Goal: Check status: Check status

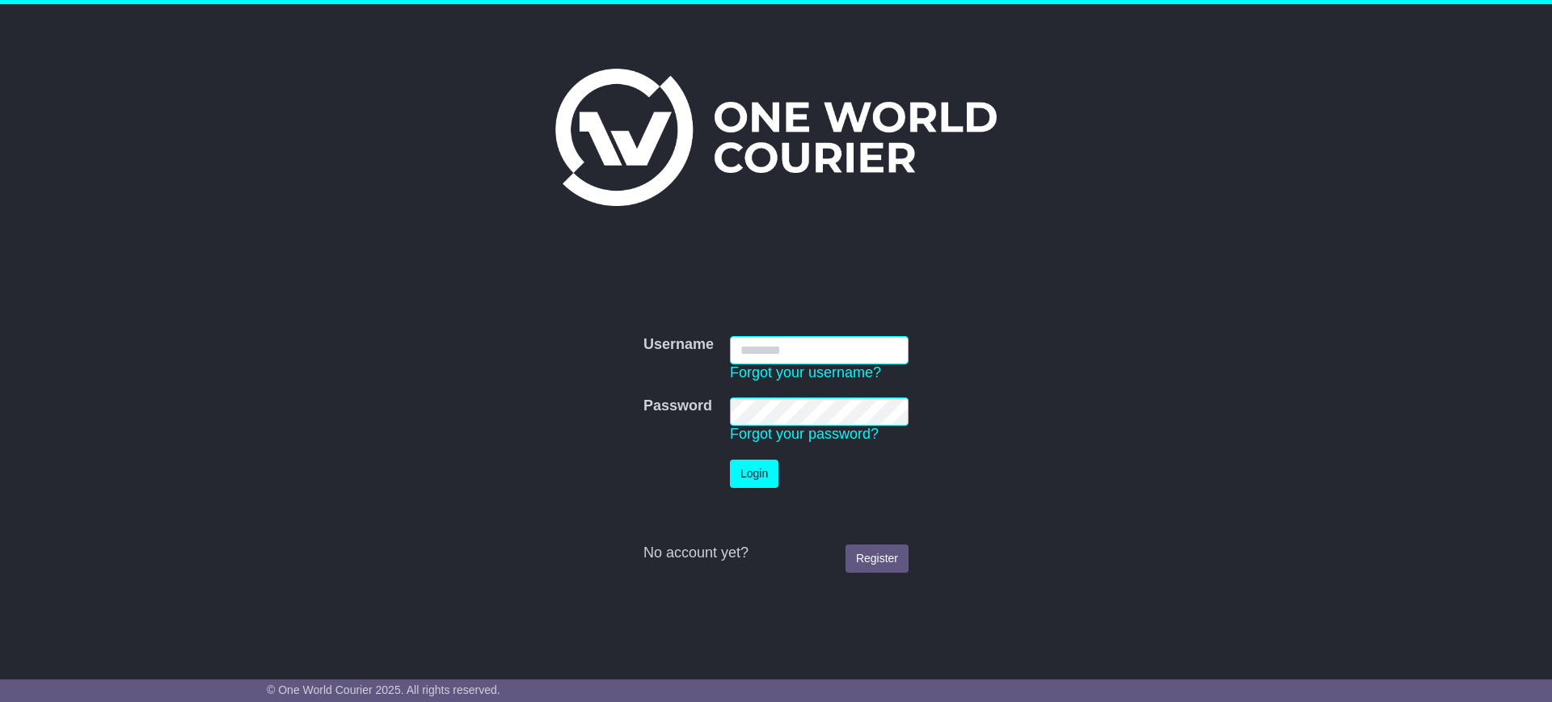
type input "**********"
click at [759, 485] on button "Login" at bounding box center [754, 474] width 49 height 28
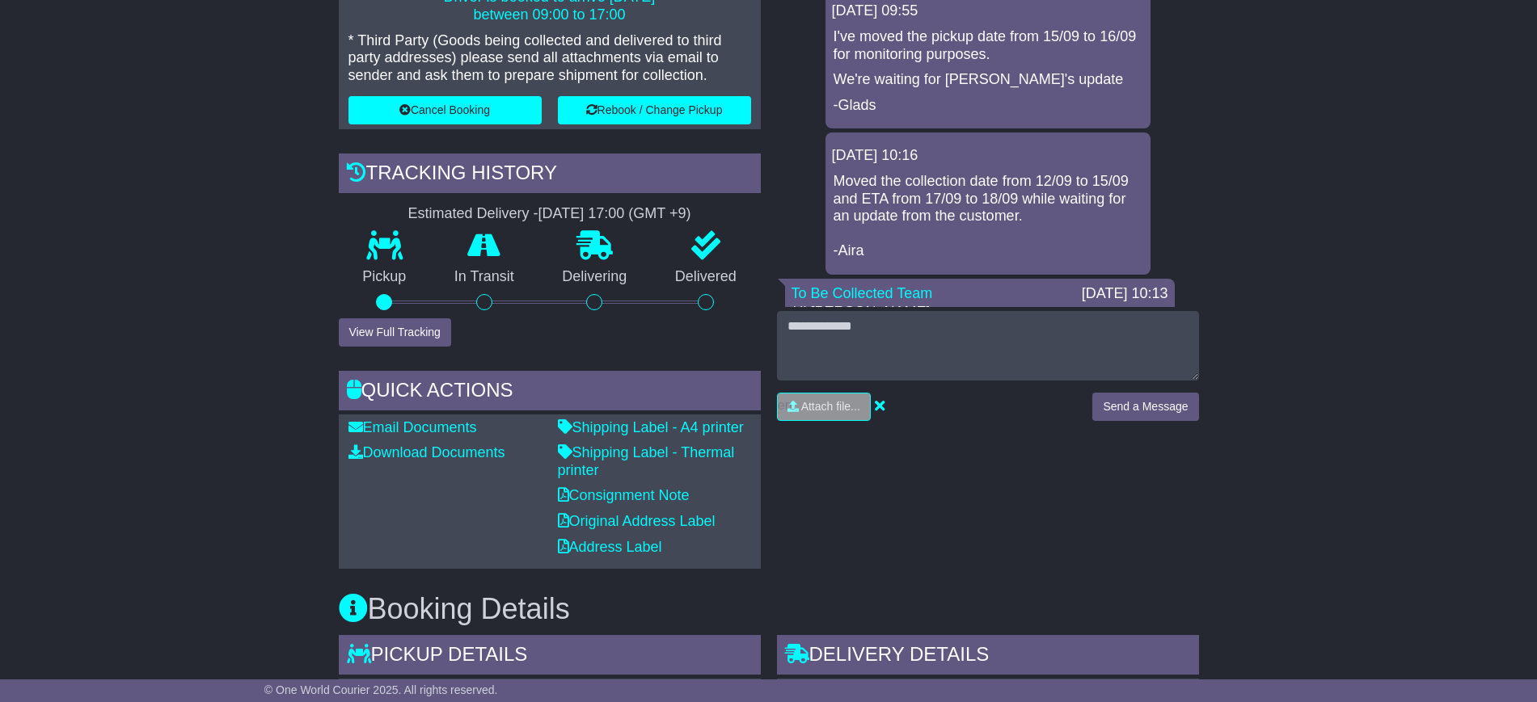
scroll to position [505, 0]
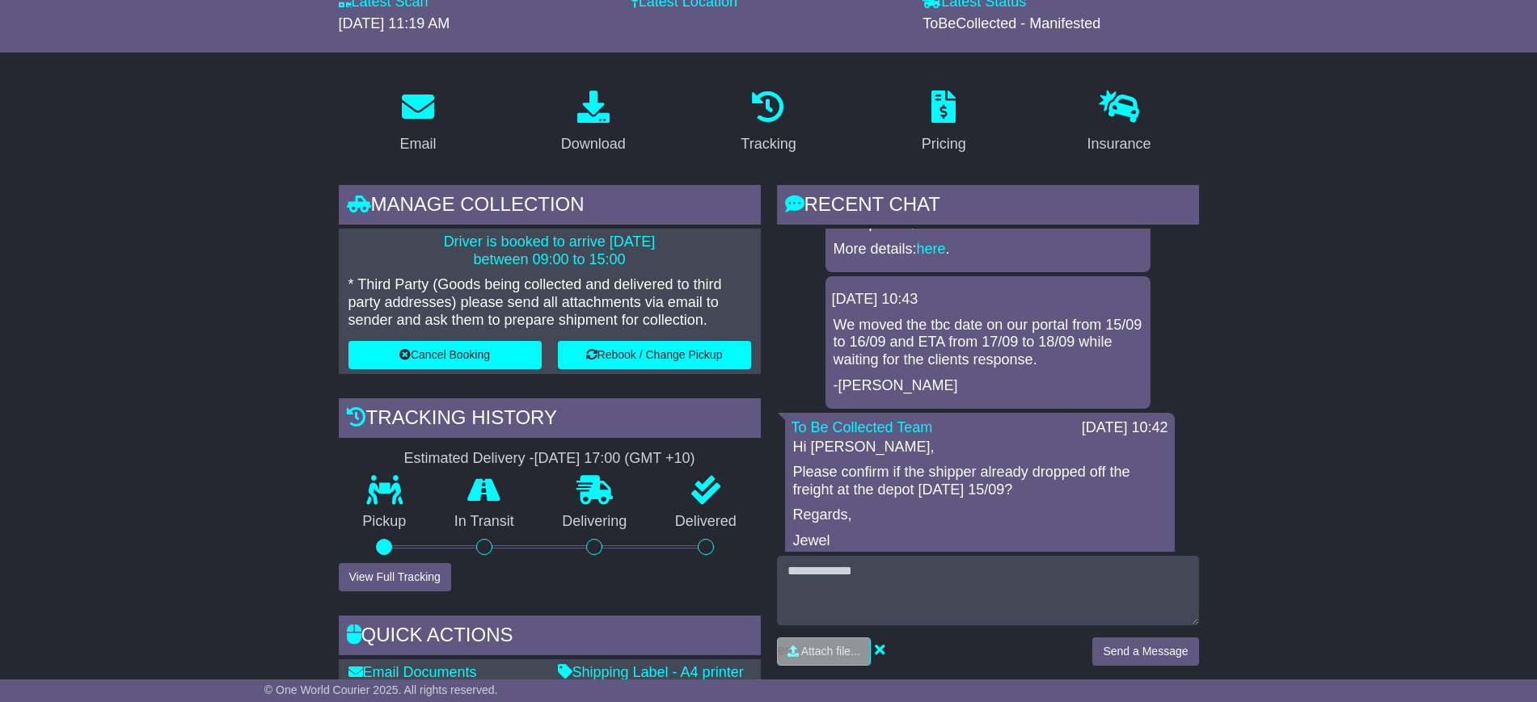
scroll to position [202, 0]
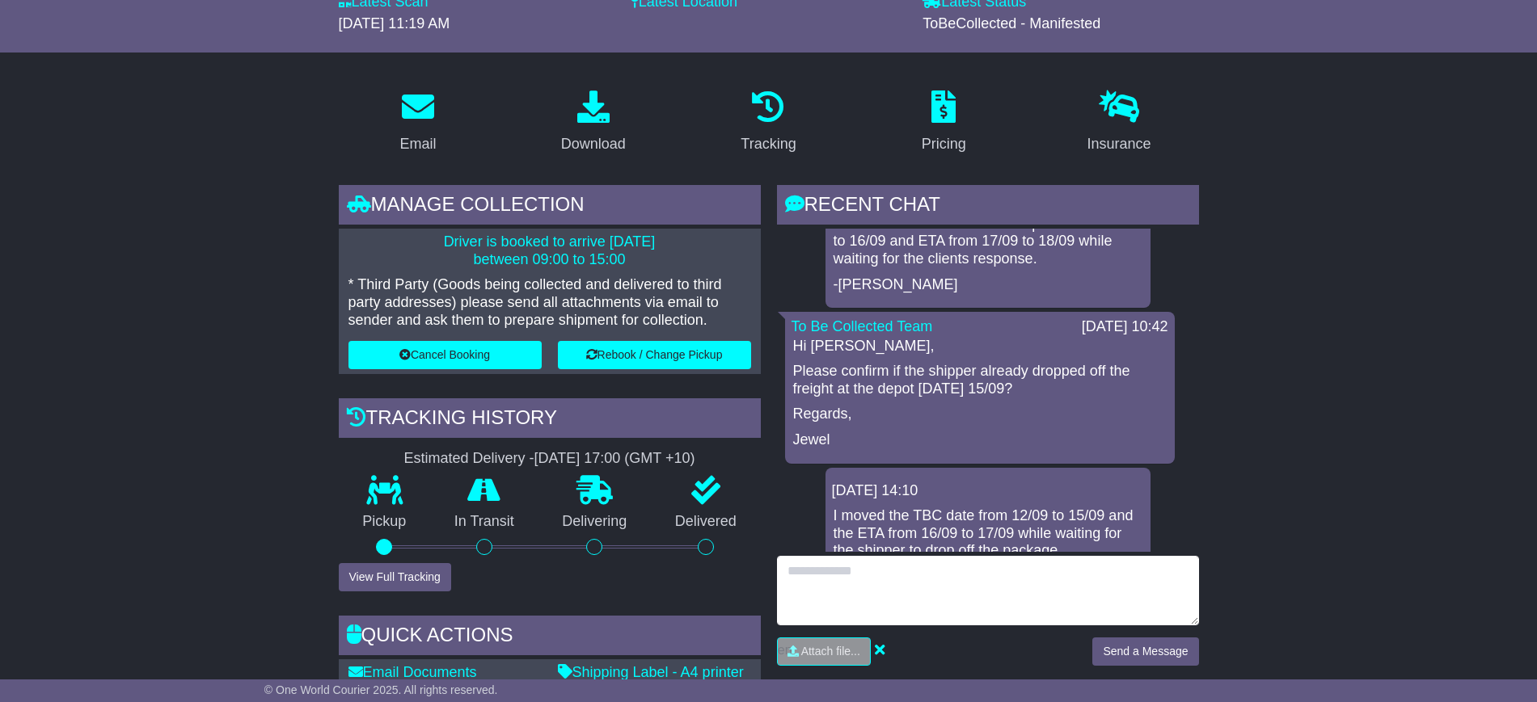
click at [854, 572] on textarea at bounding box center [988, 591] width 422 height 70
type textarea "*"
type textarea "**********"
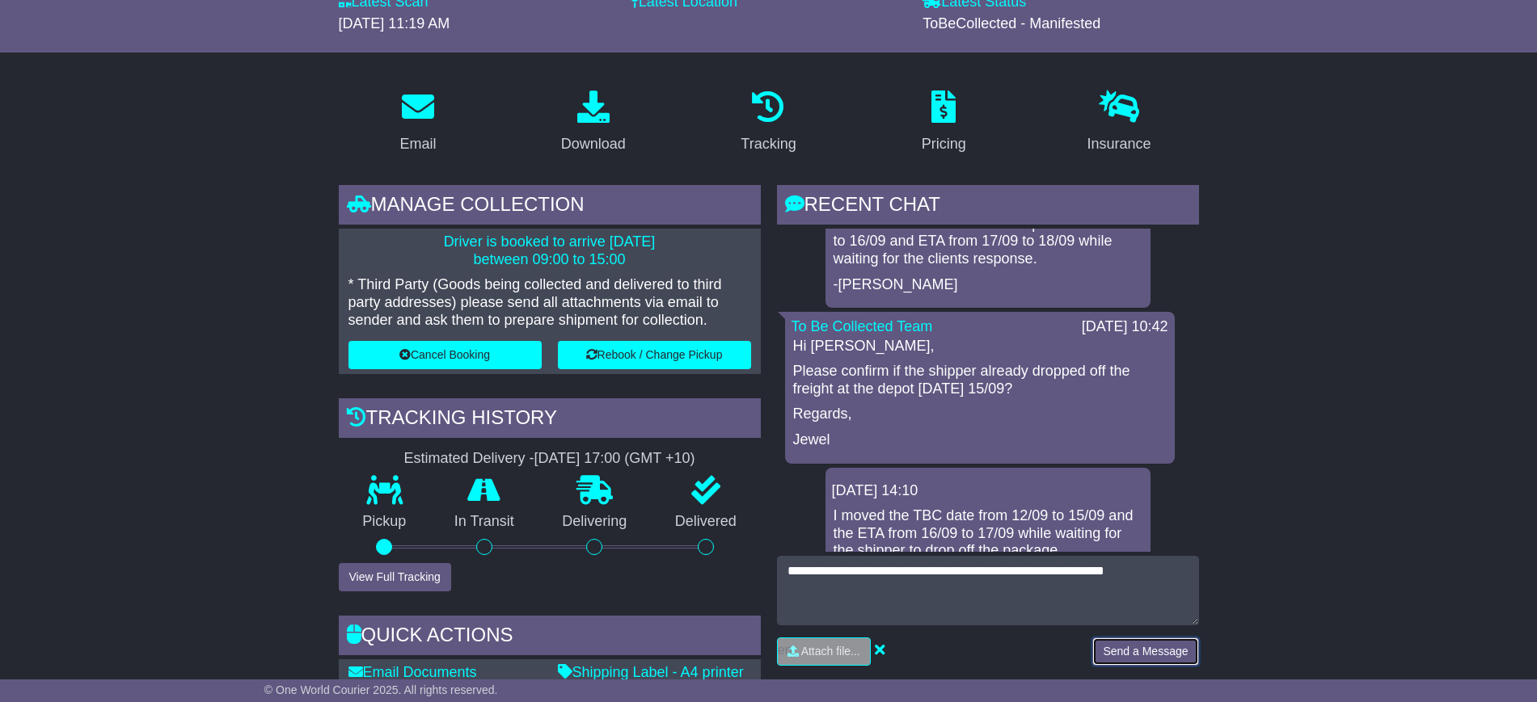
click at [1107, 645] on button "Send a Message" at bounding box center [1145, 652] width 106 height 28
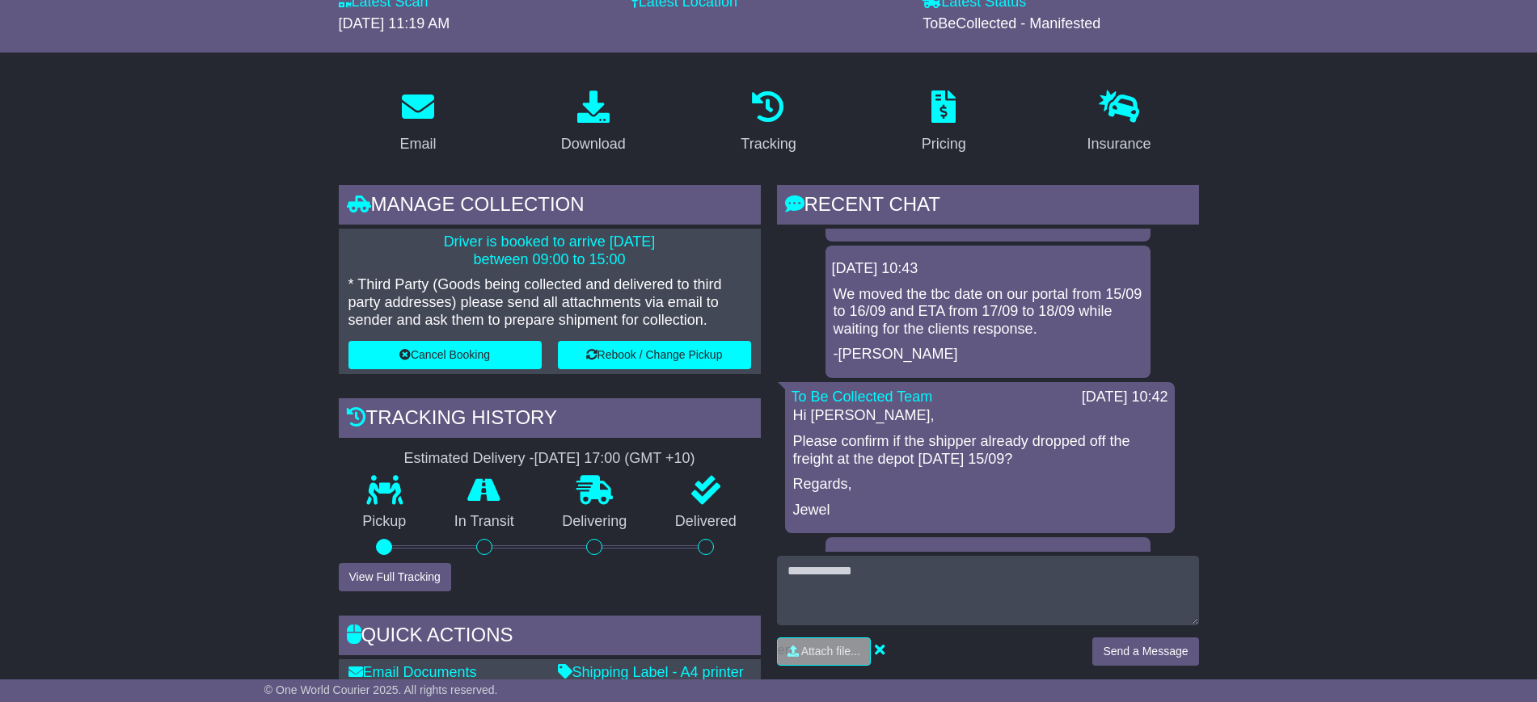
scroll to position [302, 0]
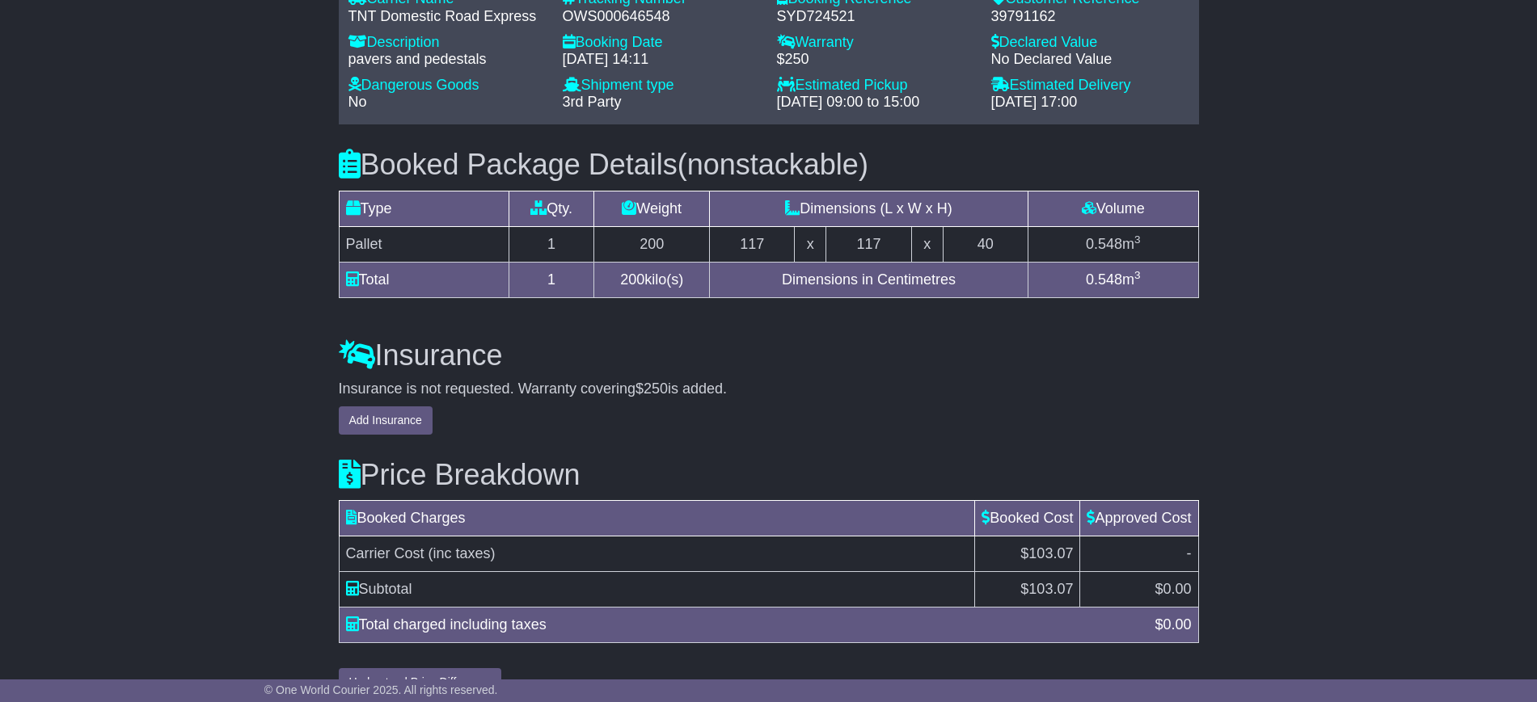
scroll to position [1043, 0]
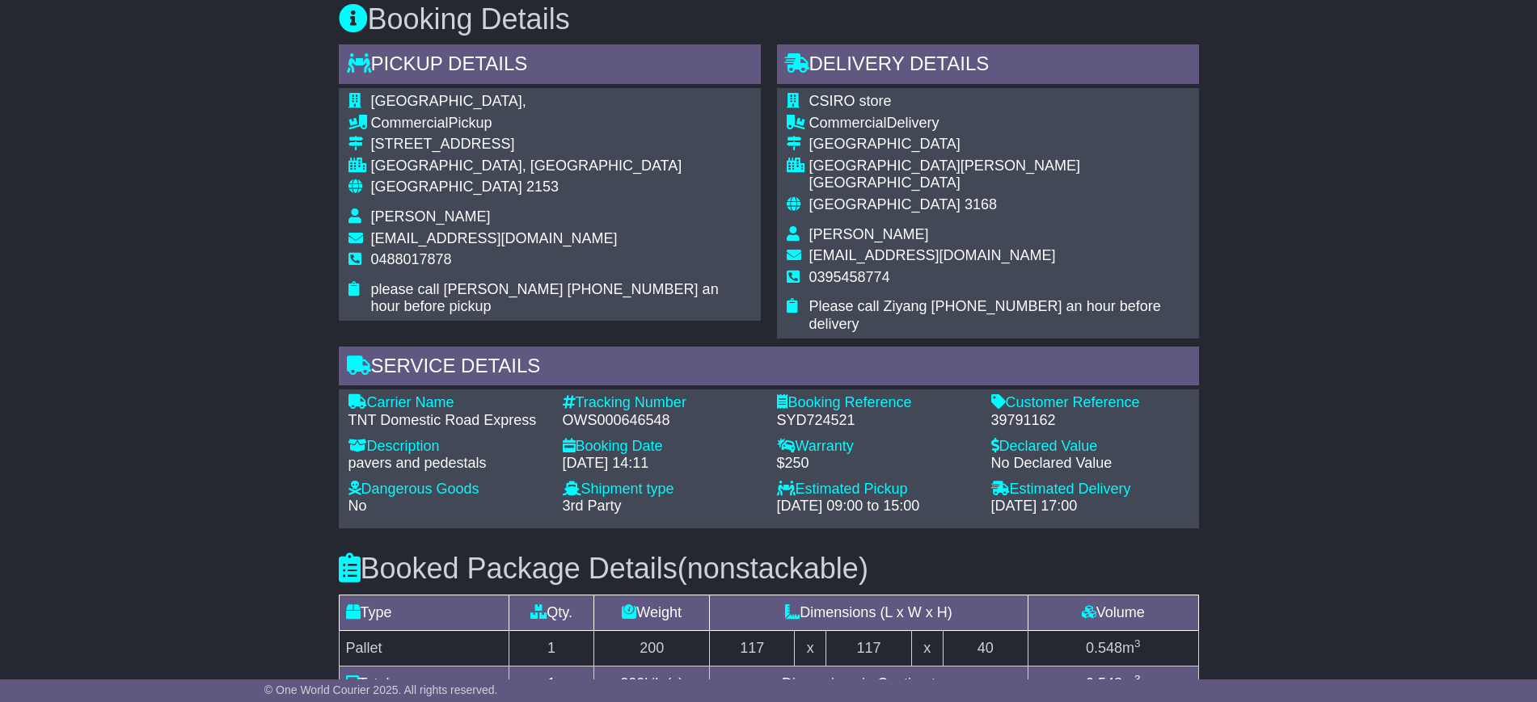
click at [398, 249] on td "[EMAIL_ADDRESS][DOMAIN_NAME]" at bounding box center [561, 241] width 380 height 22
click at [428, 264] on span "0488017878" at bounding box center [411, 259] width 81 height 16
copy span "0488017878"
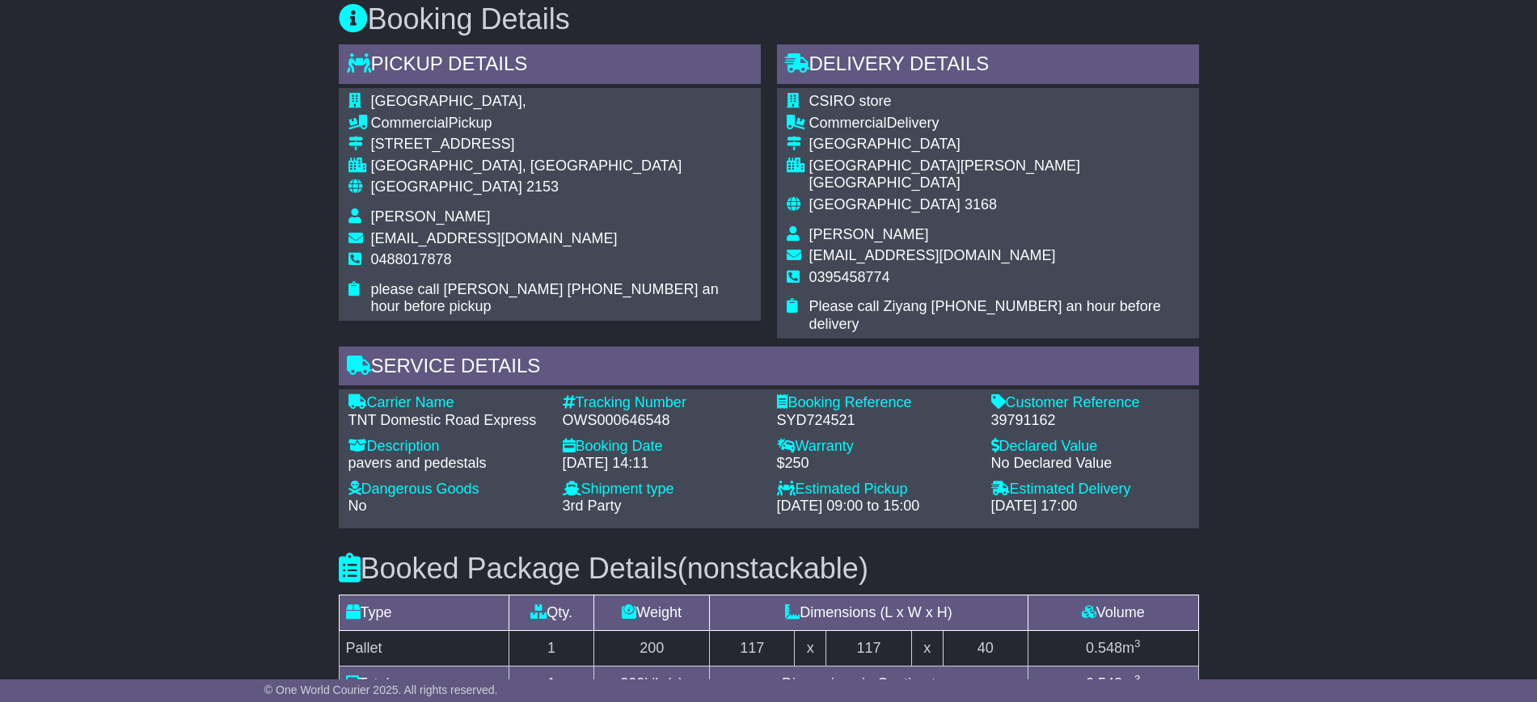
click at [832, 205] on td "Australia 3168" at bounding box center [999, 211] width 380 height 30
click at [834, 226] on span "Ziyang Lu" at bounding box center [869, 234] width 120 height 16
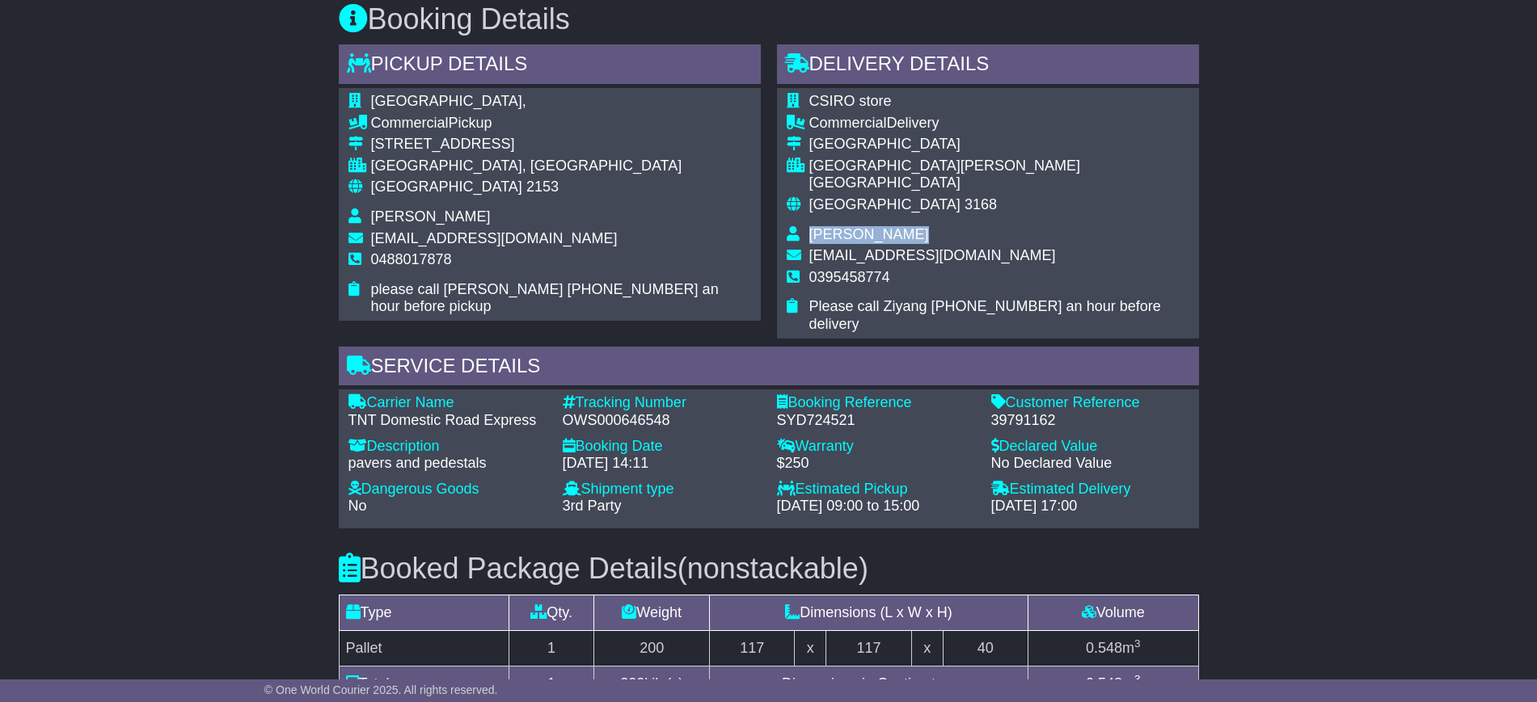
click at [829, 226] on span "Ziyang Lu" at bounding box center [869, 234] width 120 height 16
click at [829, 269] on span "0395458774" at bounding box center [849, 277] width 81 height 16
copy span "0395458774"
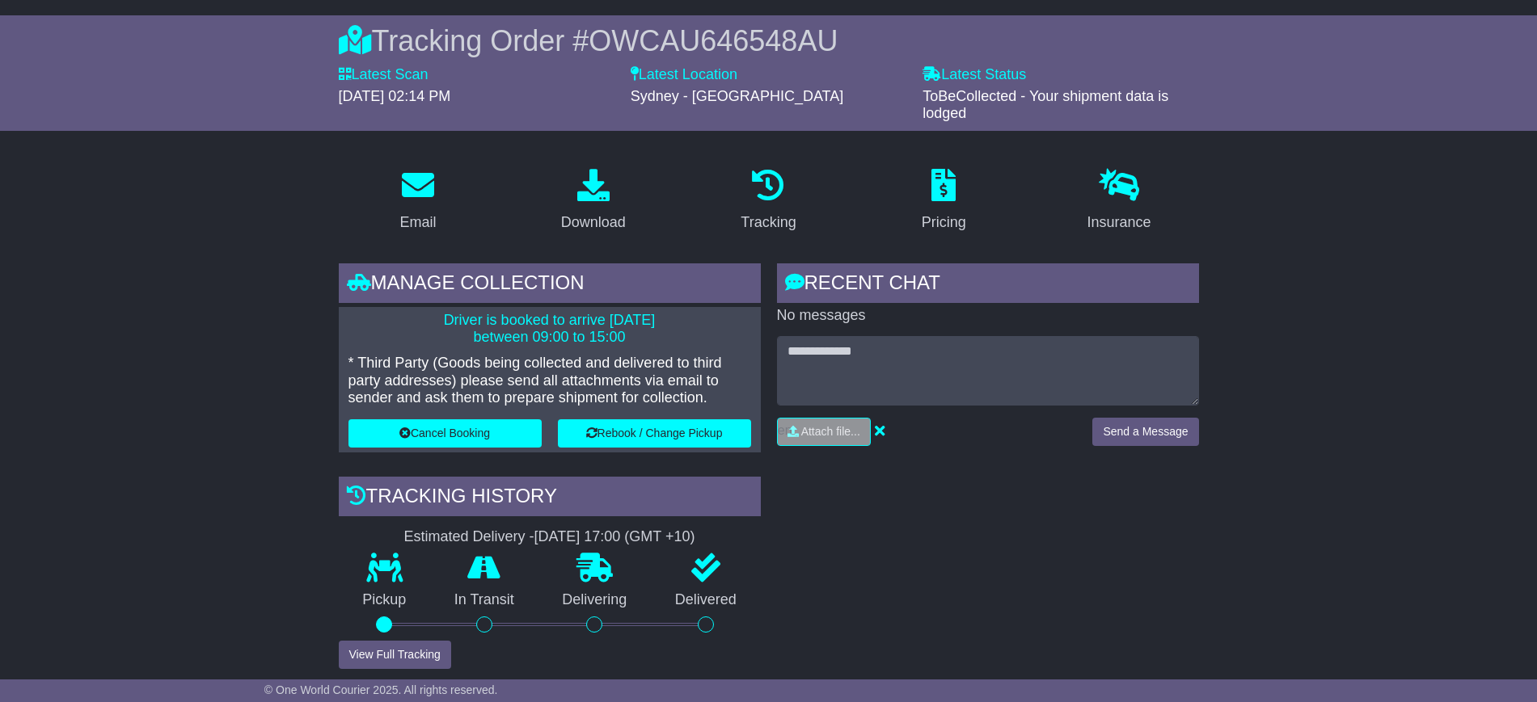
scroll to position [0, 0]
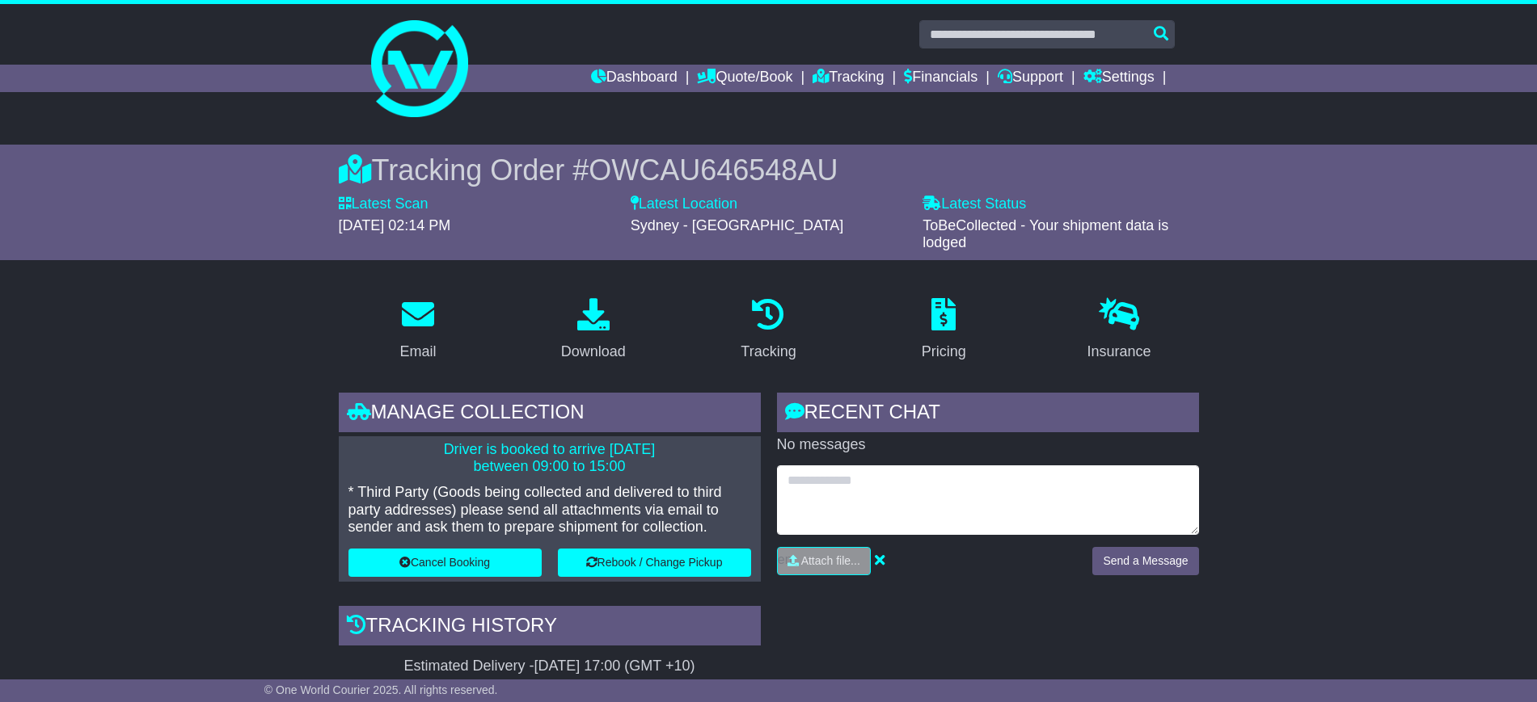
click at [846, 486] on textarea at bounding box center [988, 501] width 422 height 70
type textarea "**********"
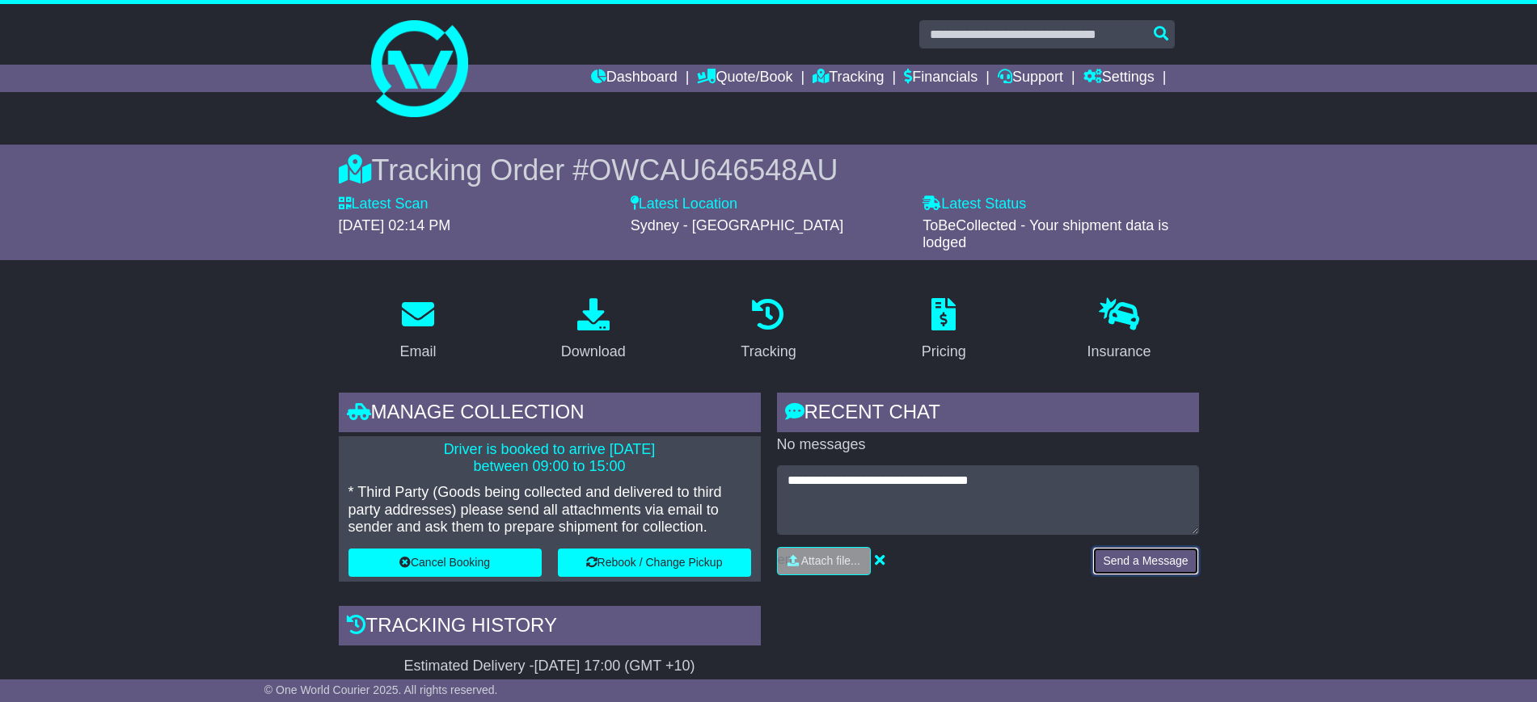
click at [1099, 553] on button "Send a Message" at bounding box center [1145, 561] width 106 height 28
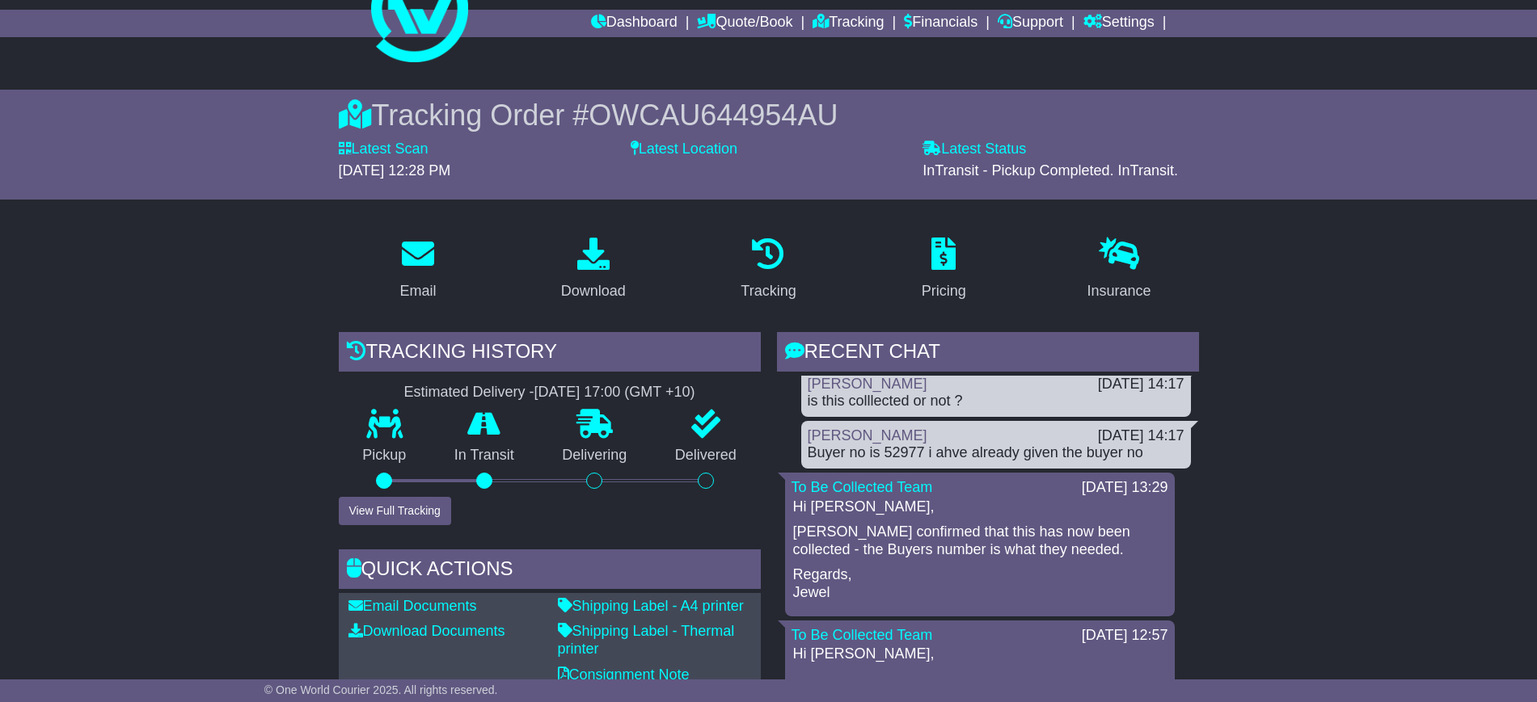
scroll to position [101, 0]
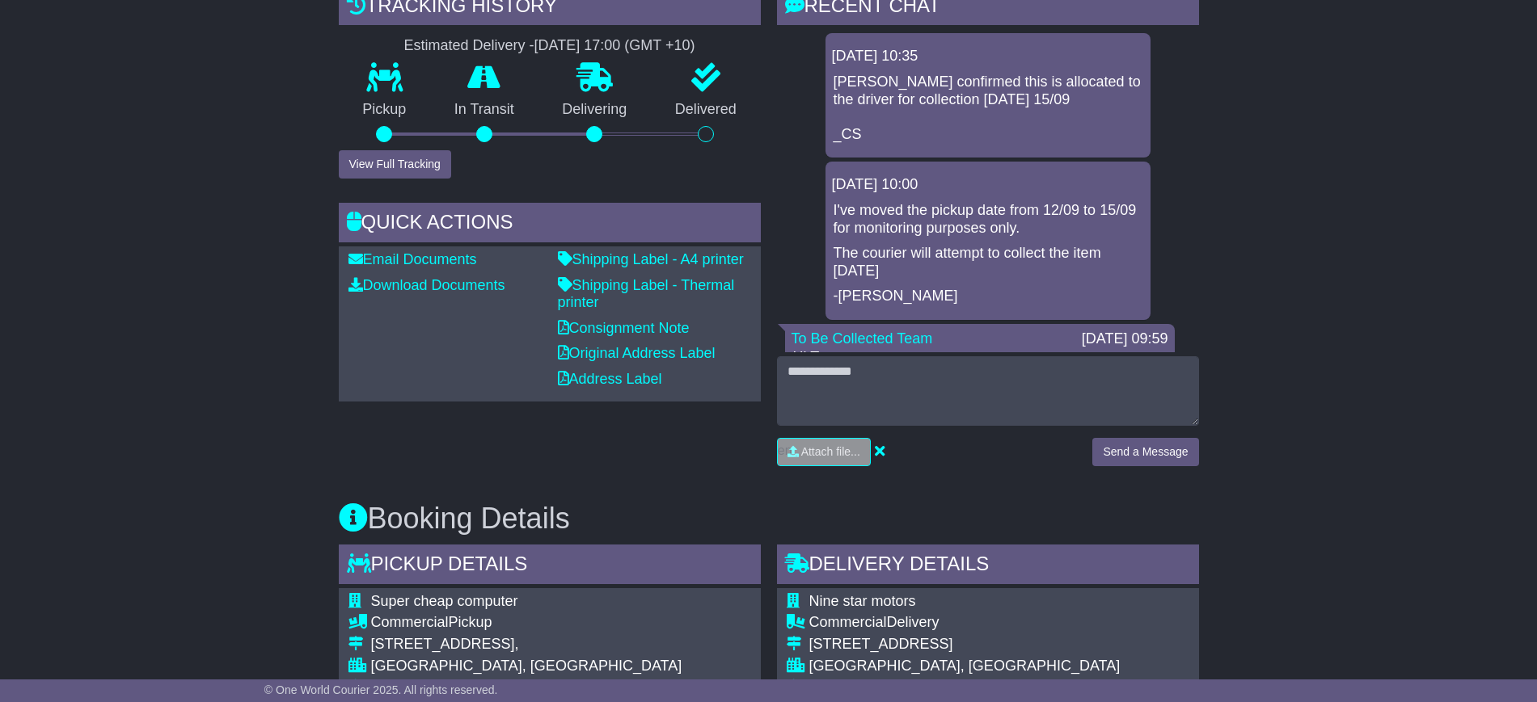
scroll to position [419, 0]
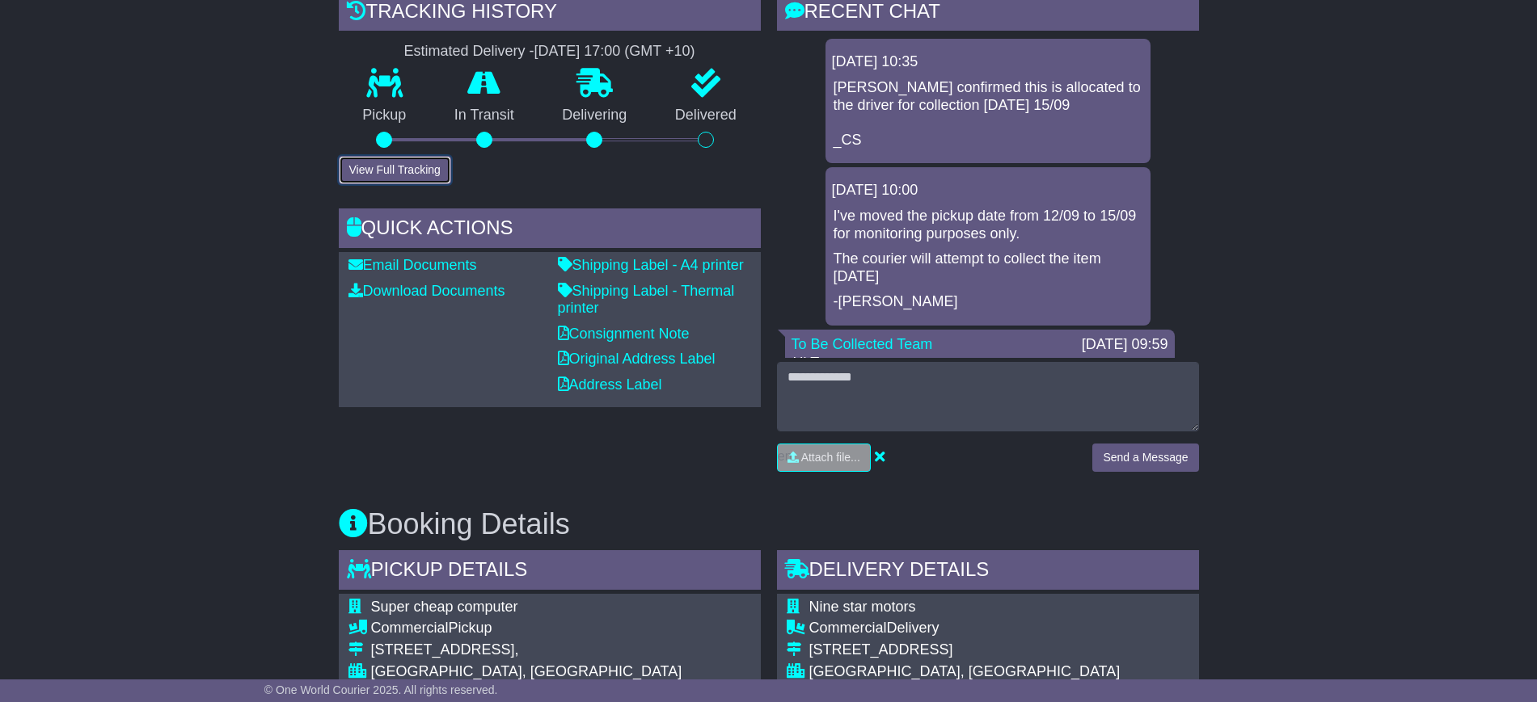
click at [389, 167] on button "View Full Tracking" at bounding box center [395, 170] width 112 height 28
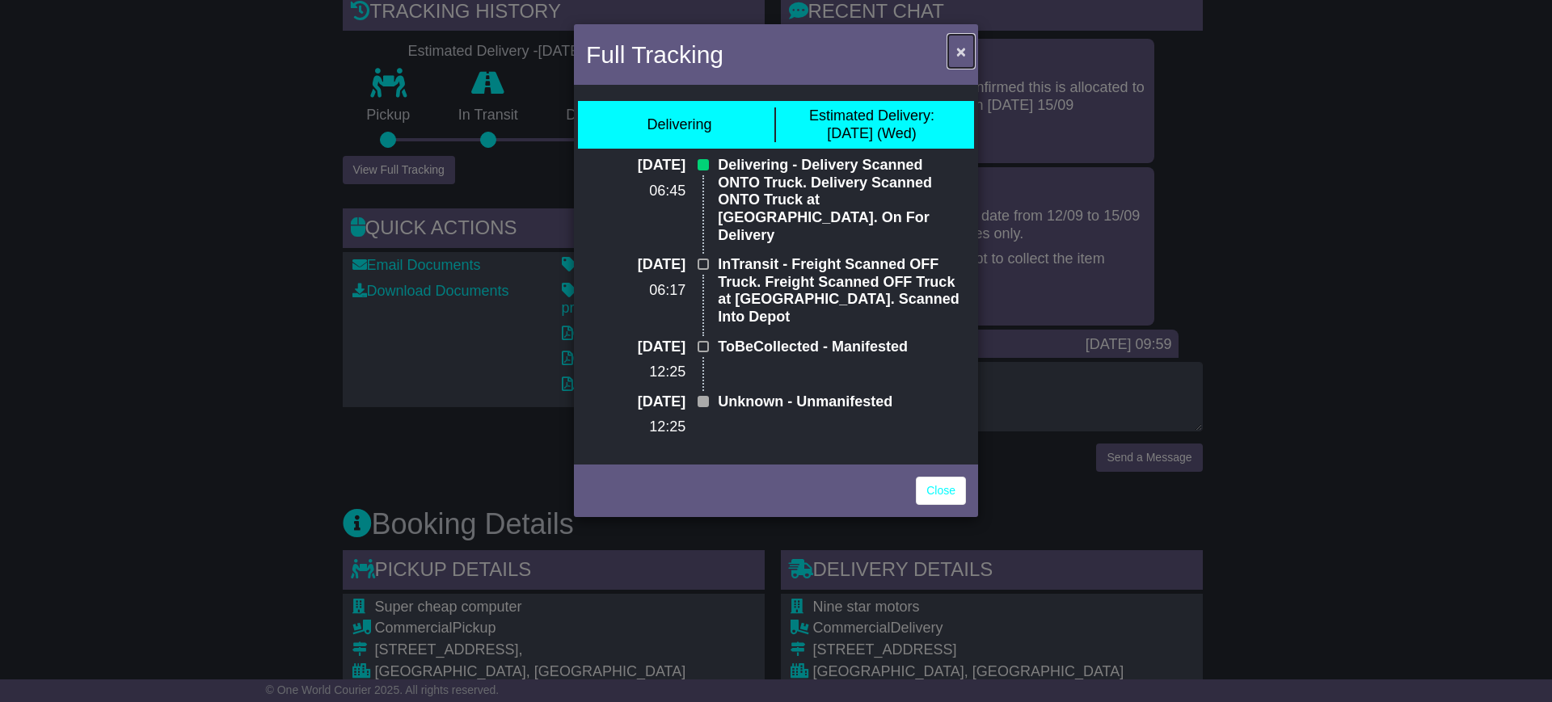
click at [965, 53] on span "×" at bounding box center [961, 51] width 10 height 19
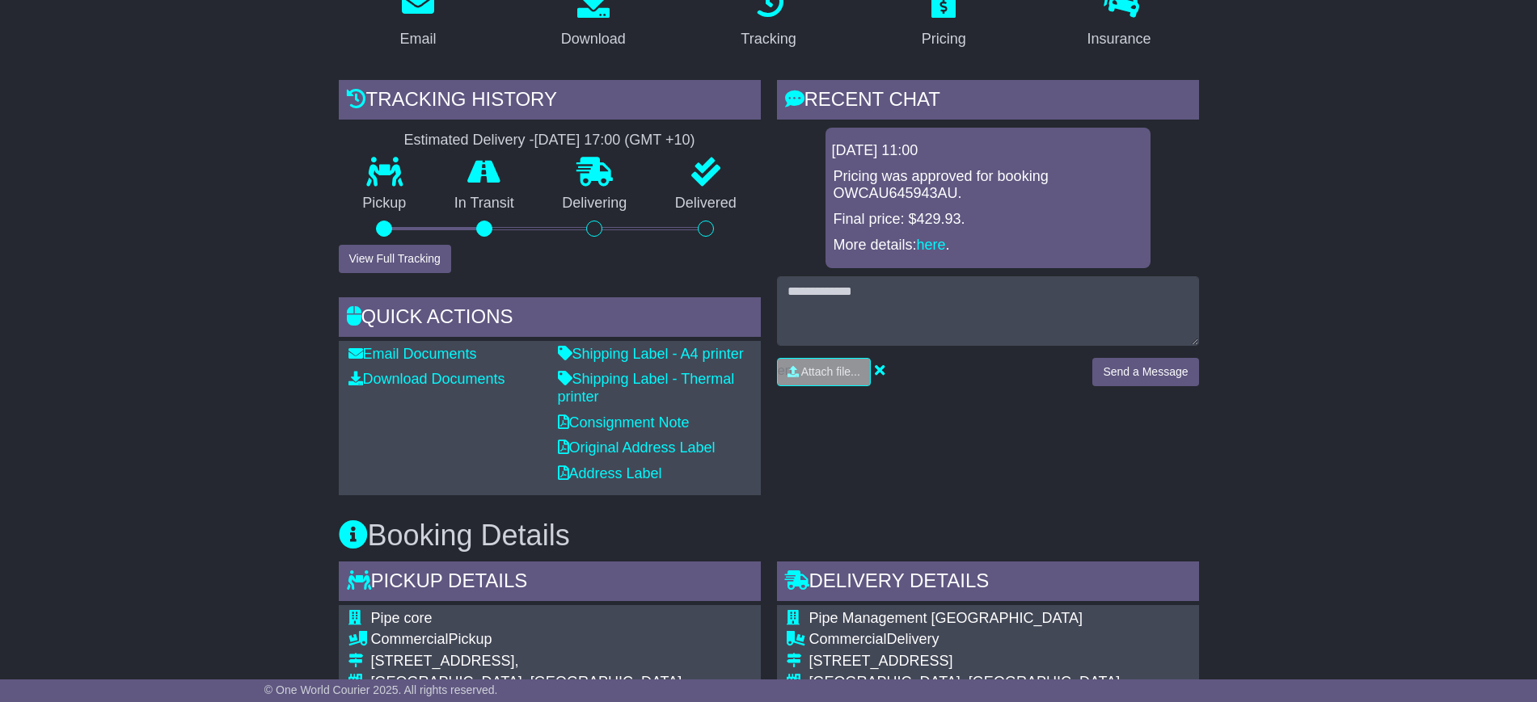
scroll to position [303, 0]
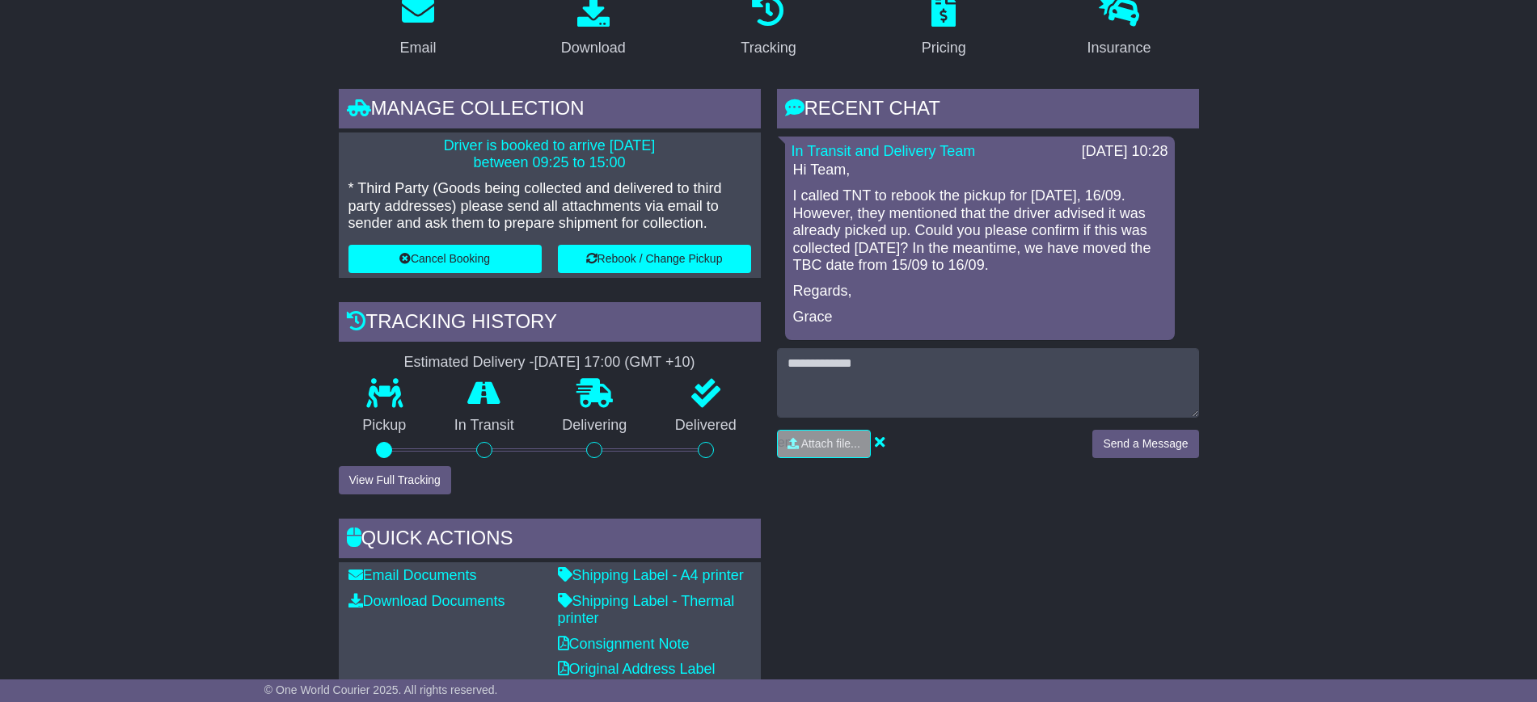
scroll to position [303, 0]
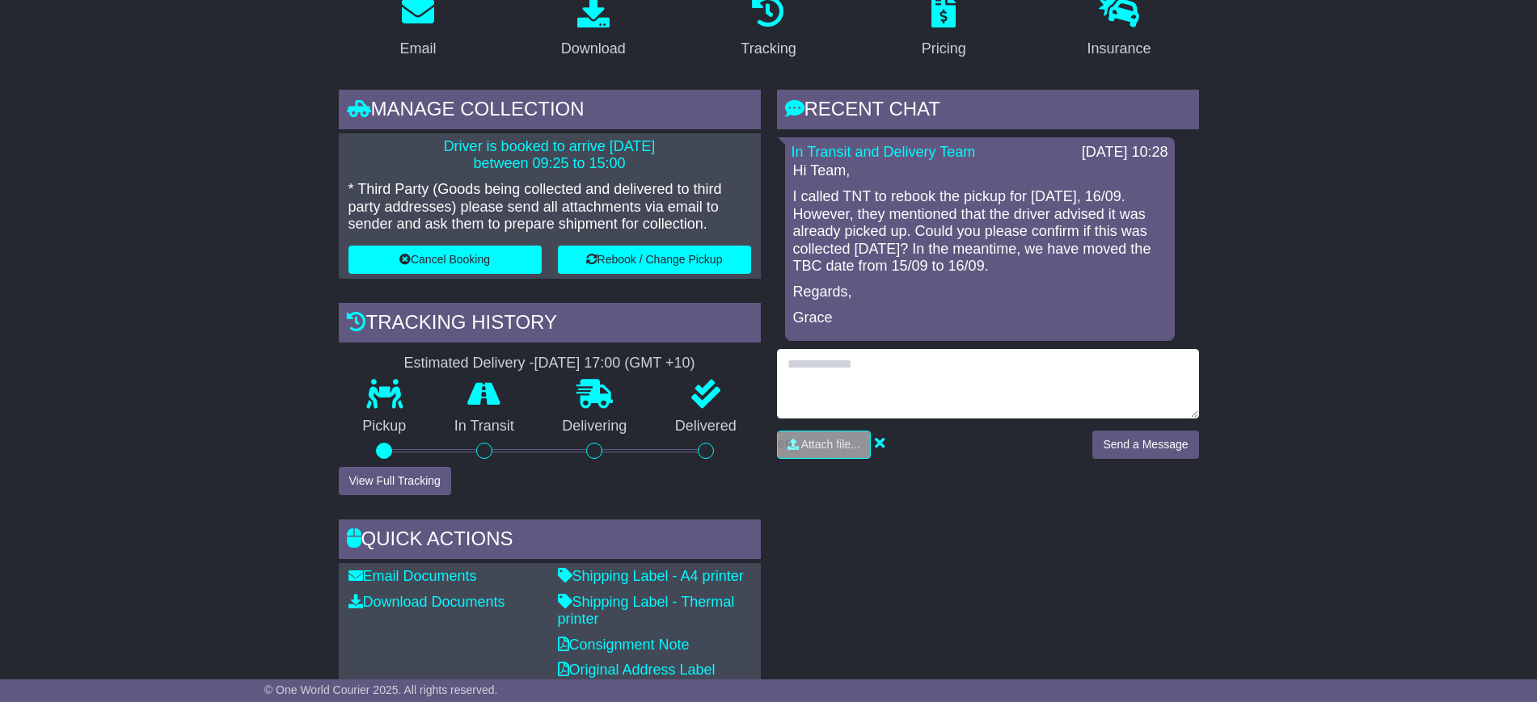
click at [911, 357] on textarea at bounding box center [988, 384] width 422 height 70
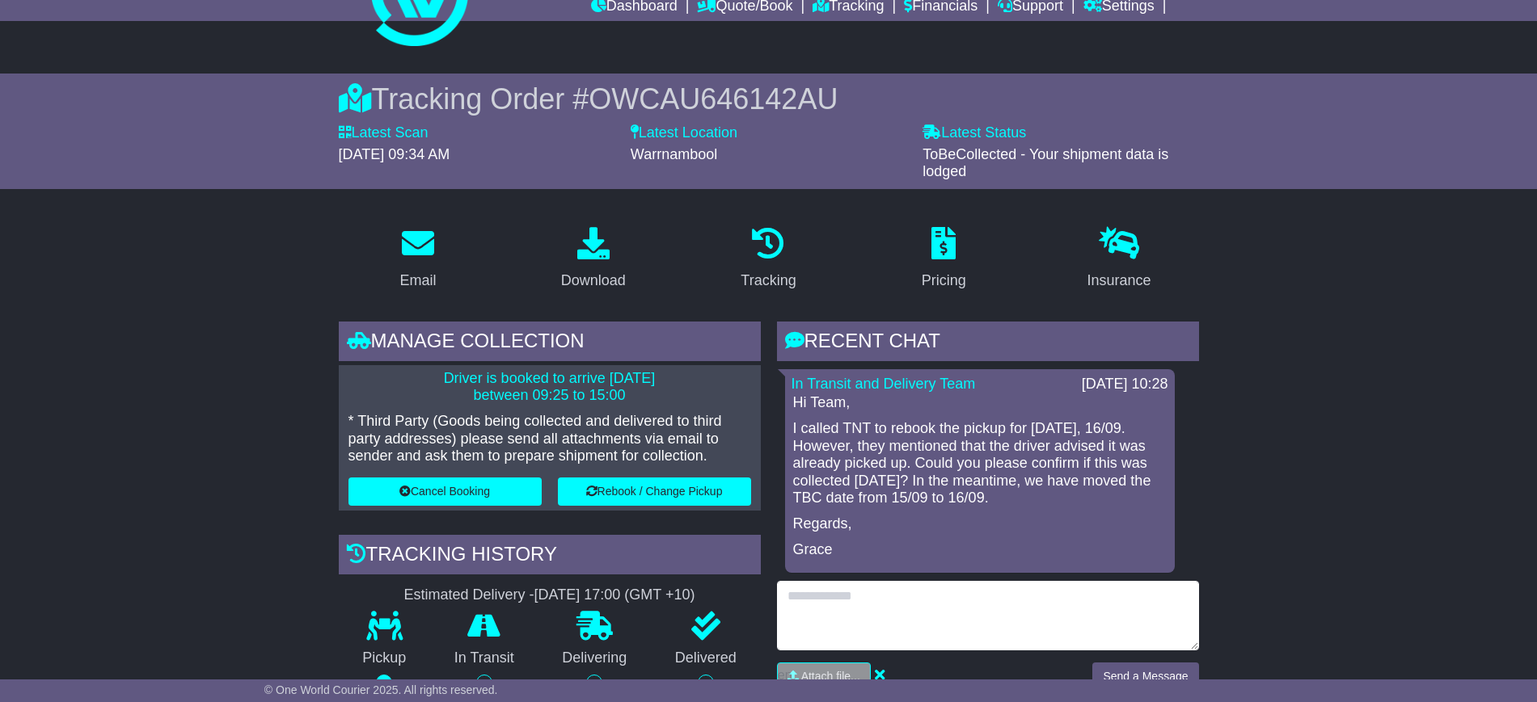
scroll to position [101, 0]
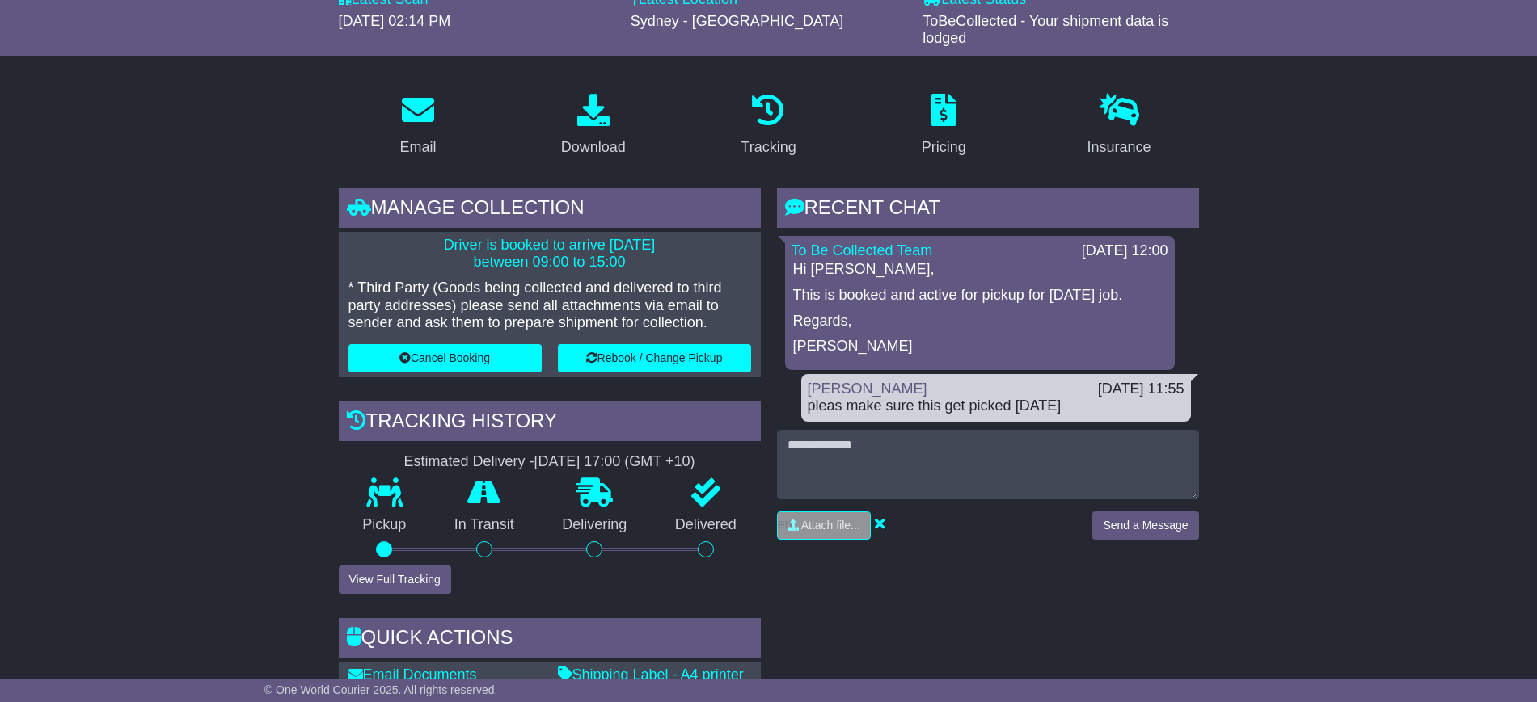
scroll to position [303, 0]
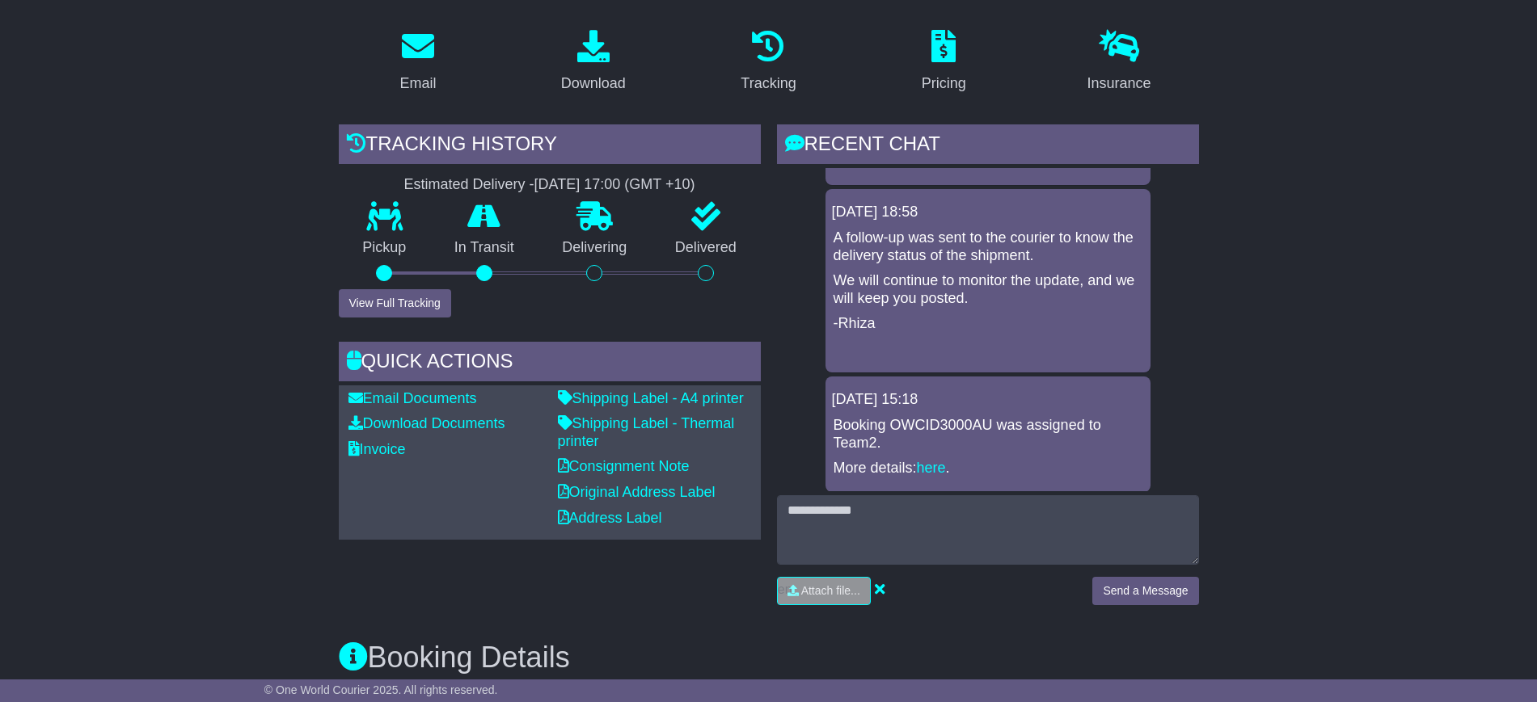
scroll to position [101, 0]
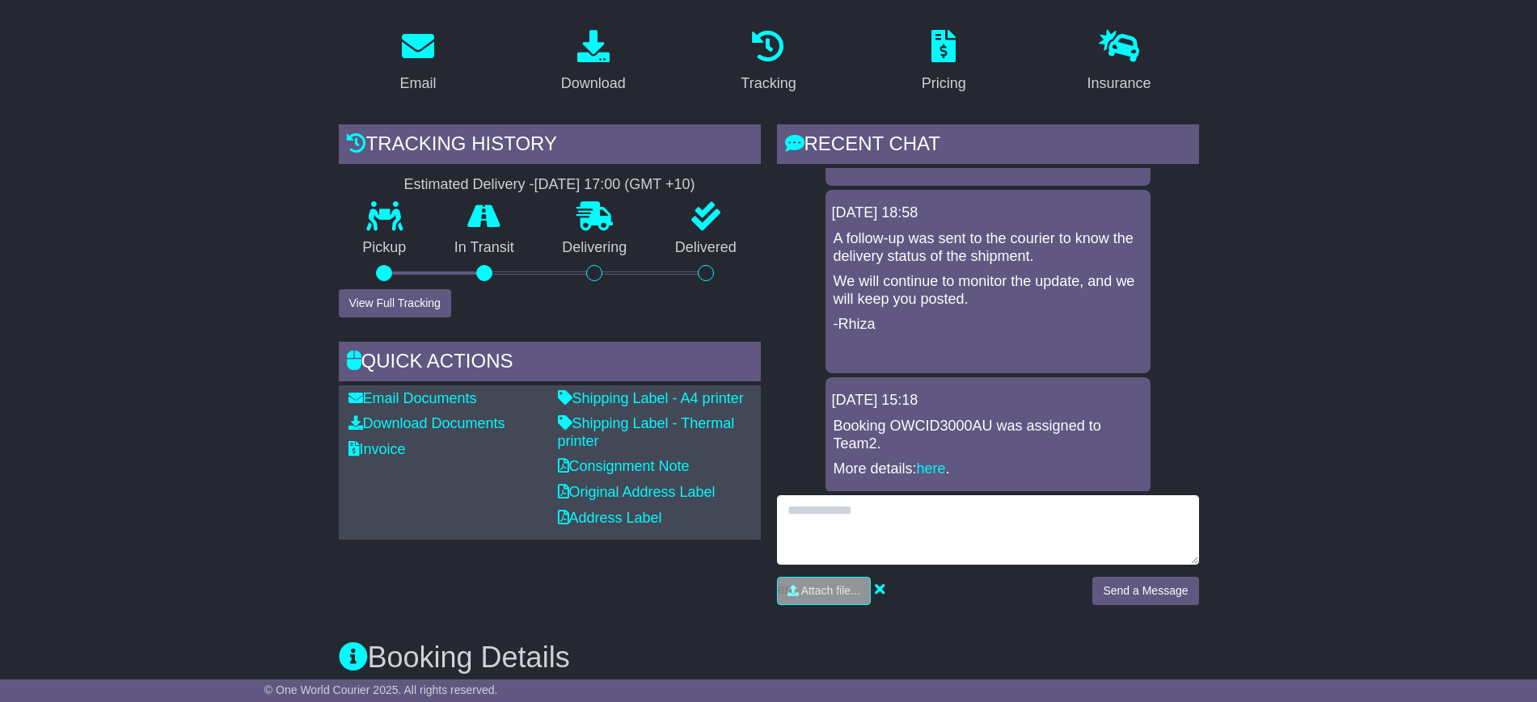
click at [864, 504] on textarea at bounding box center [988, 531] width 422 height 70
click at [804, 496] on textarea "**********" at bounding box center [988, 531] width 422 height 70
type textarea "**********"
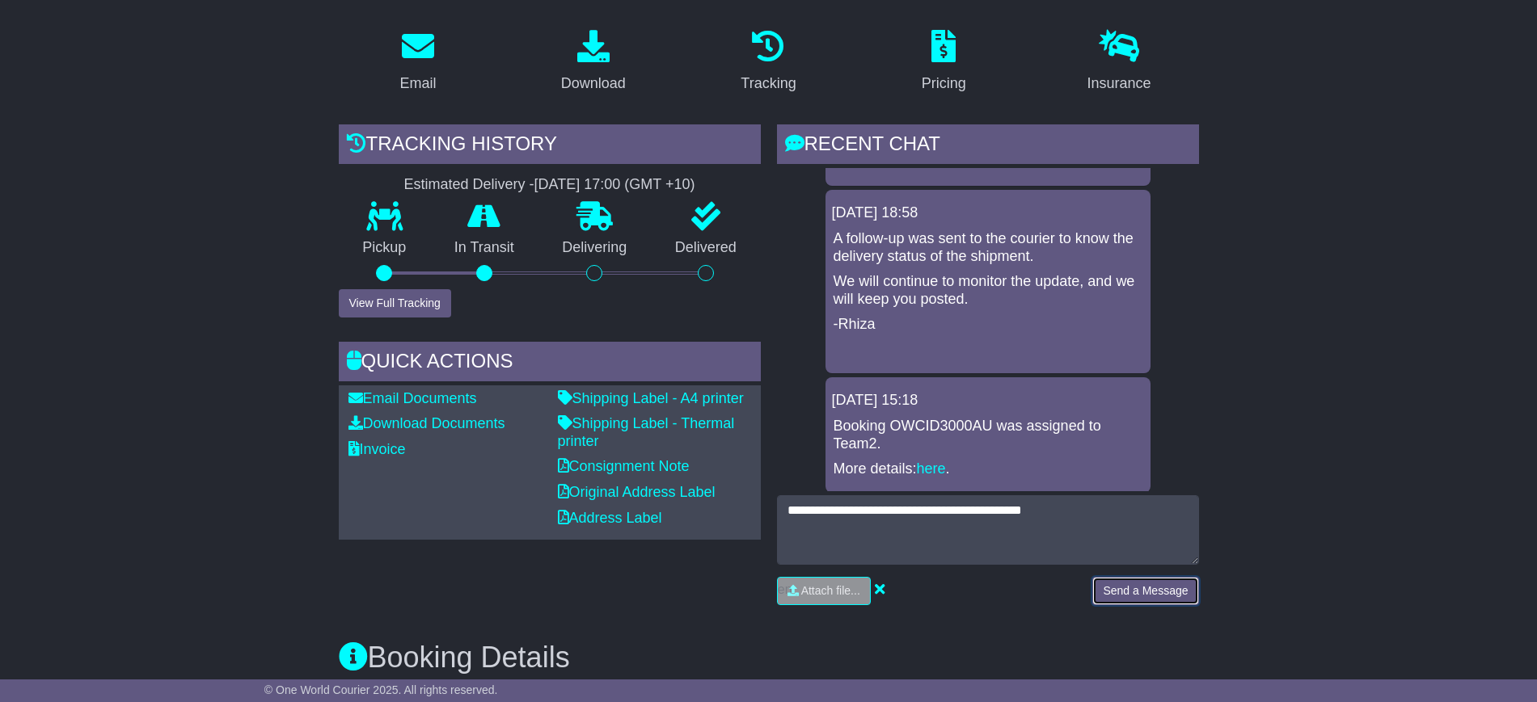
click at [1124, 577] on button "Send a Message" at bounding box center [1145, 591] width 106 height 28
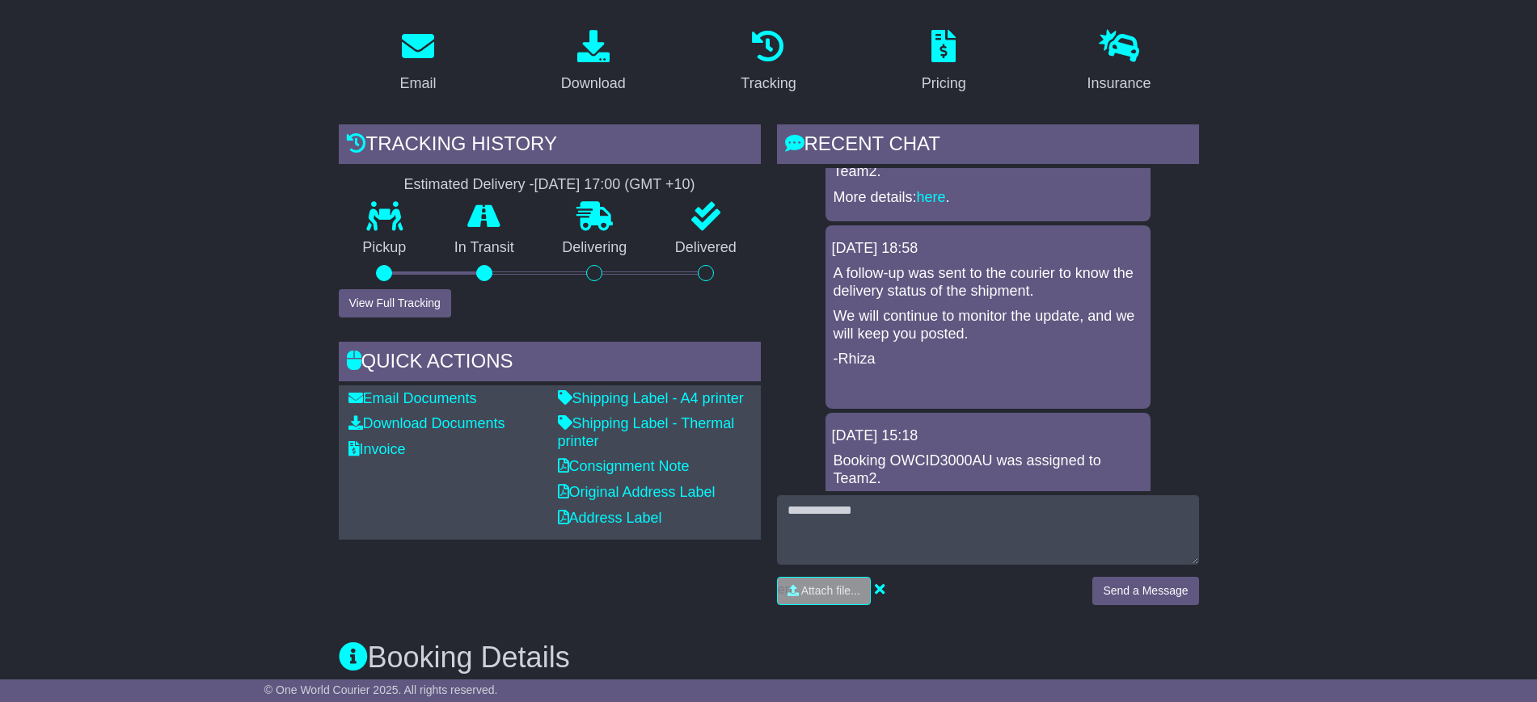
scroll to position [100, 0]
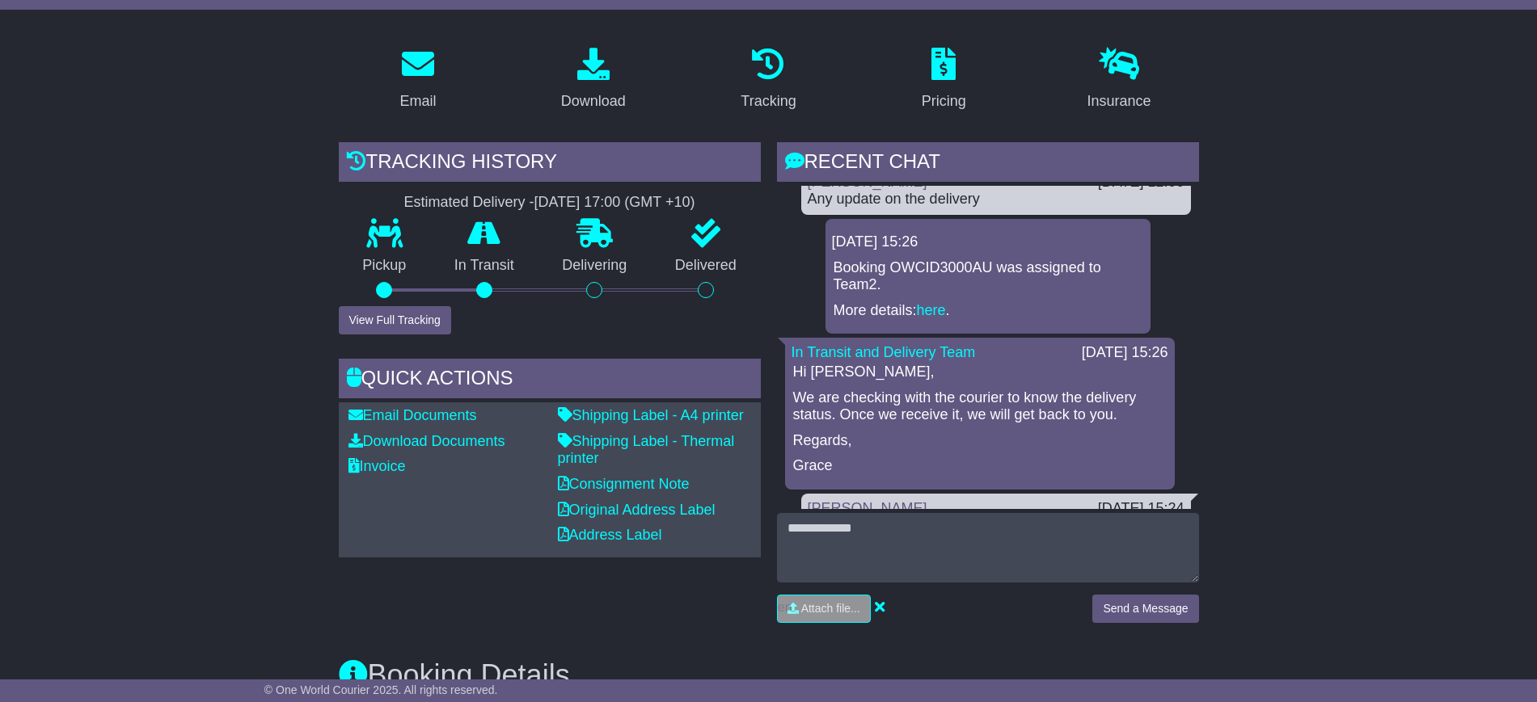
scroll to position [707, 0]
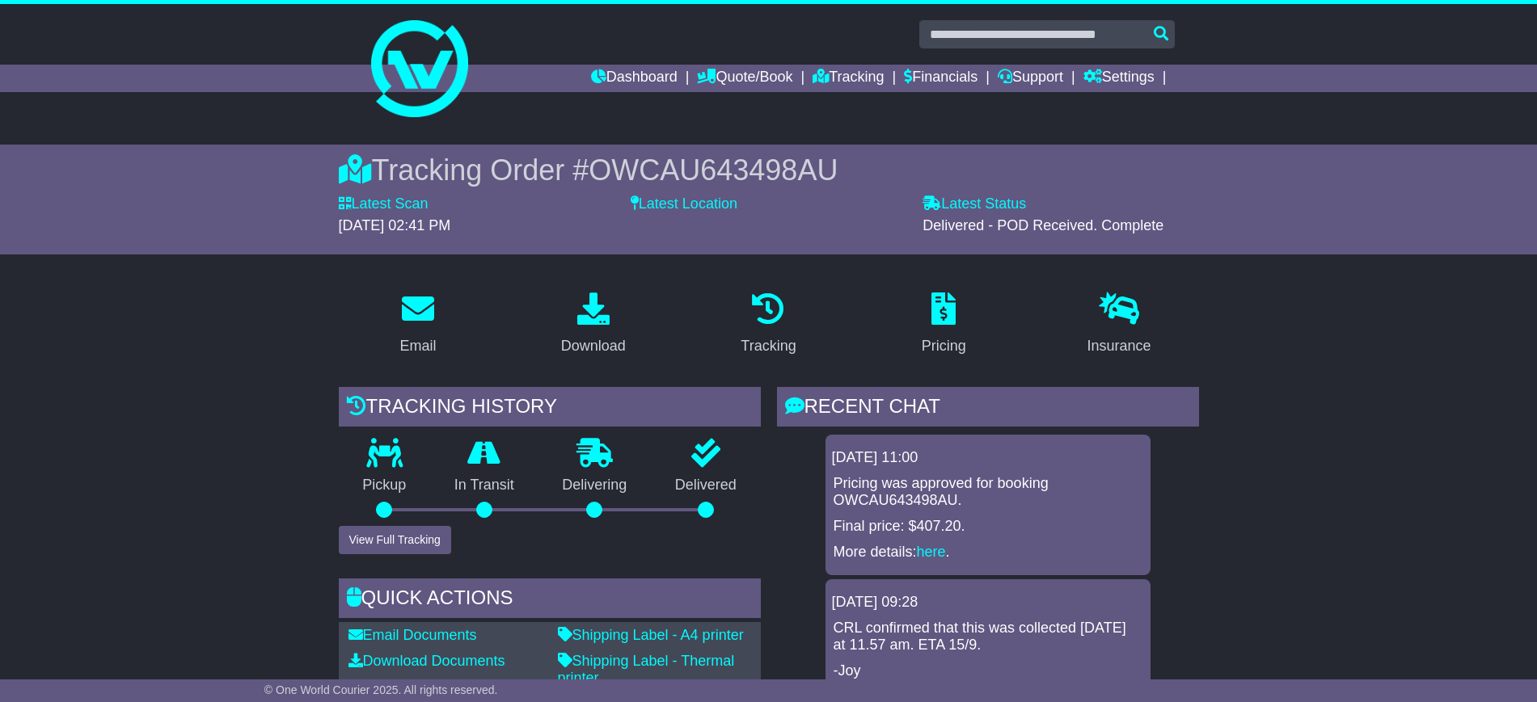
drag, startPoint x: 258, startPoint y: 447, endPoint x: 272, endPoint y: 382, distance: 66.1
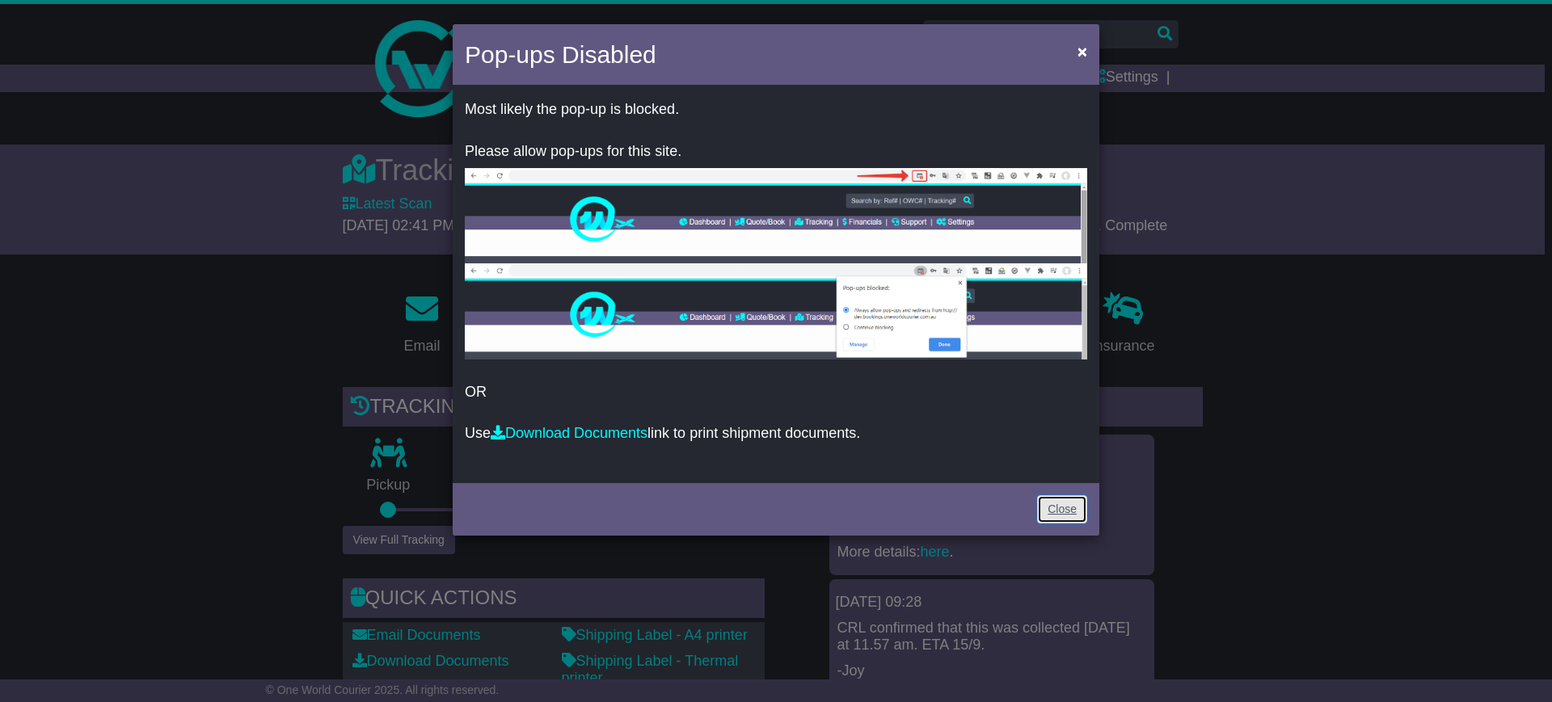
click at [1058, 505] on link "Close" at bounding box center [1062, 510] width 50 height 28
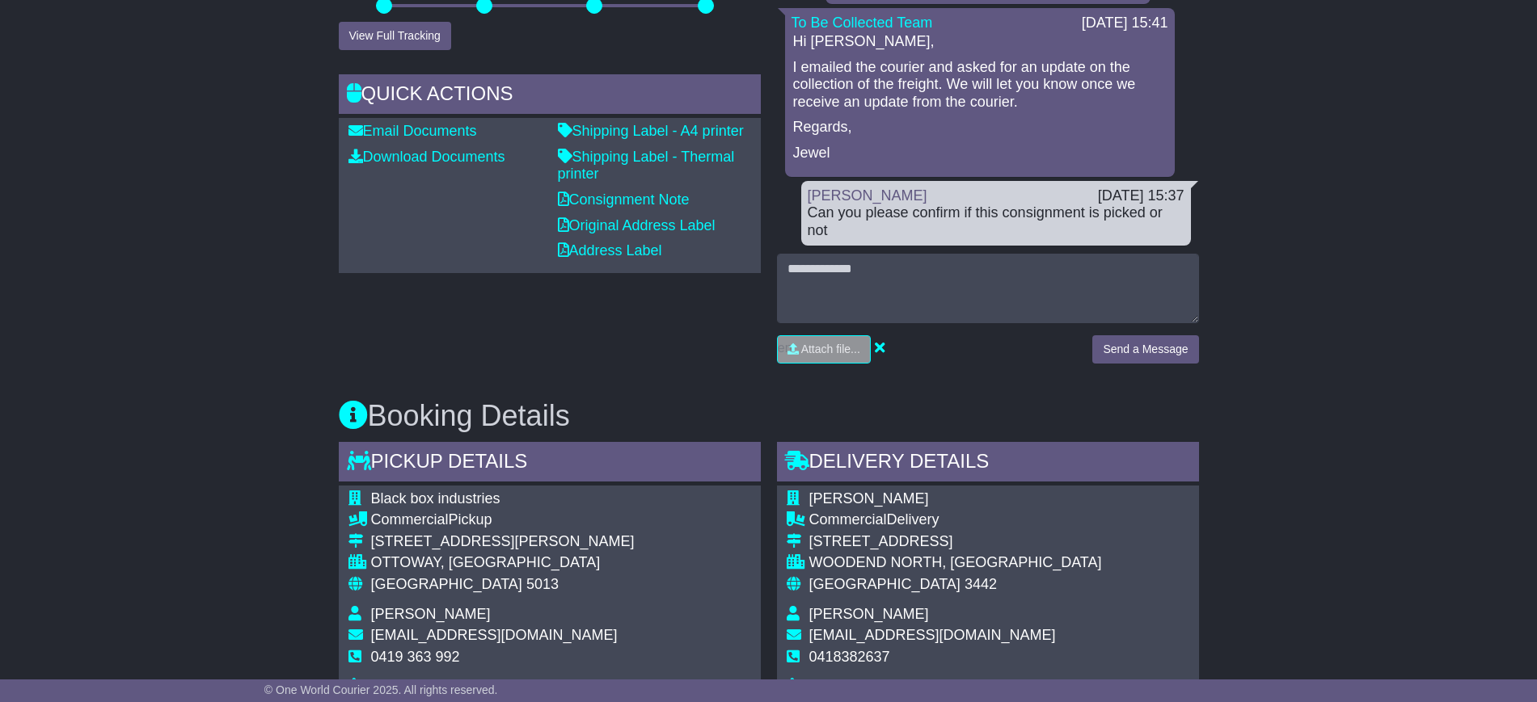
scroll to position [606, 0]
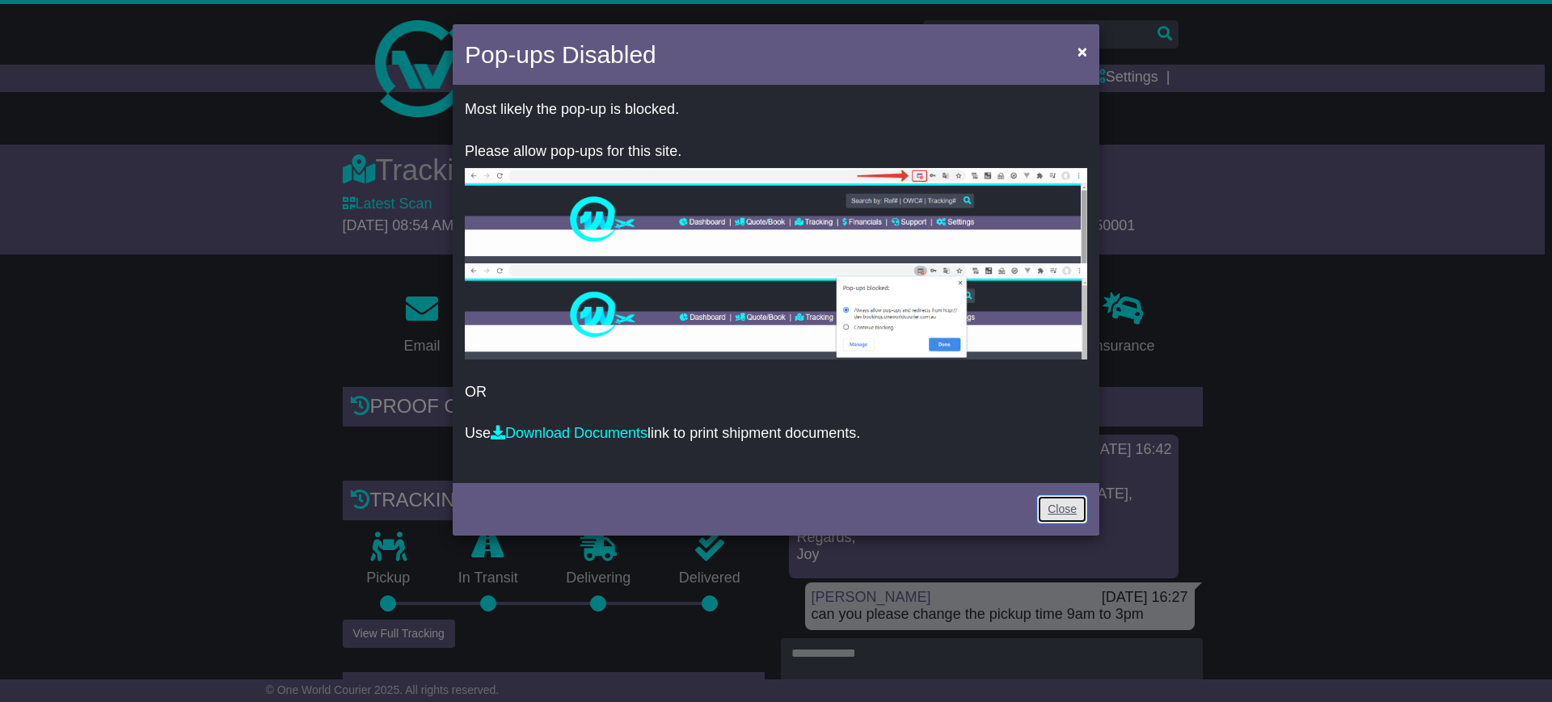
click at [1053, 500] on link "Close" at bounding box center [1062, 510] width 50 height 28
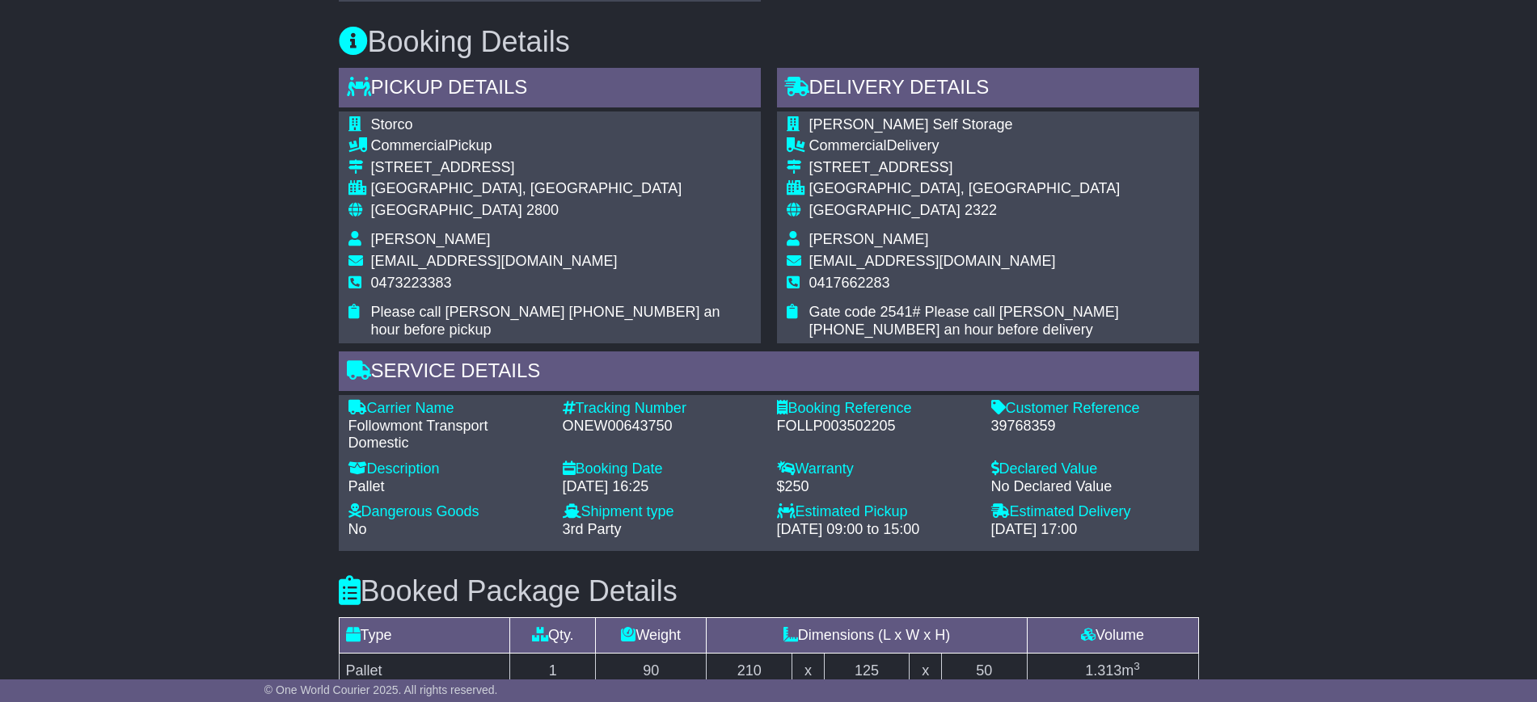
scroll to position [868, 0]
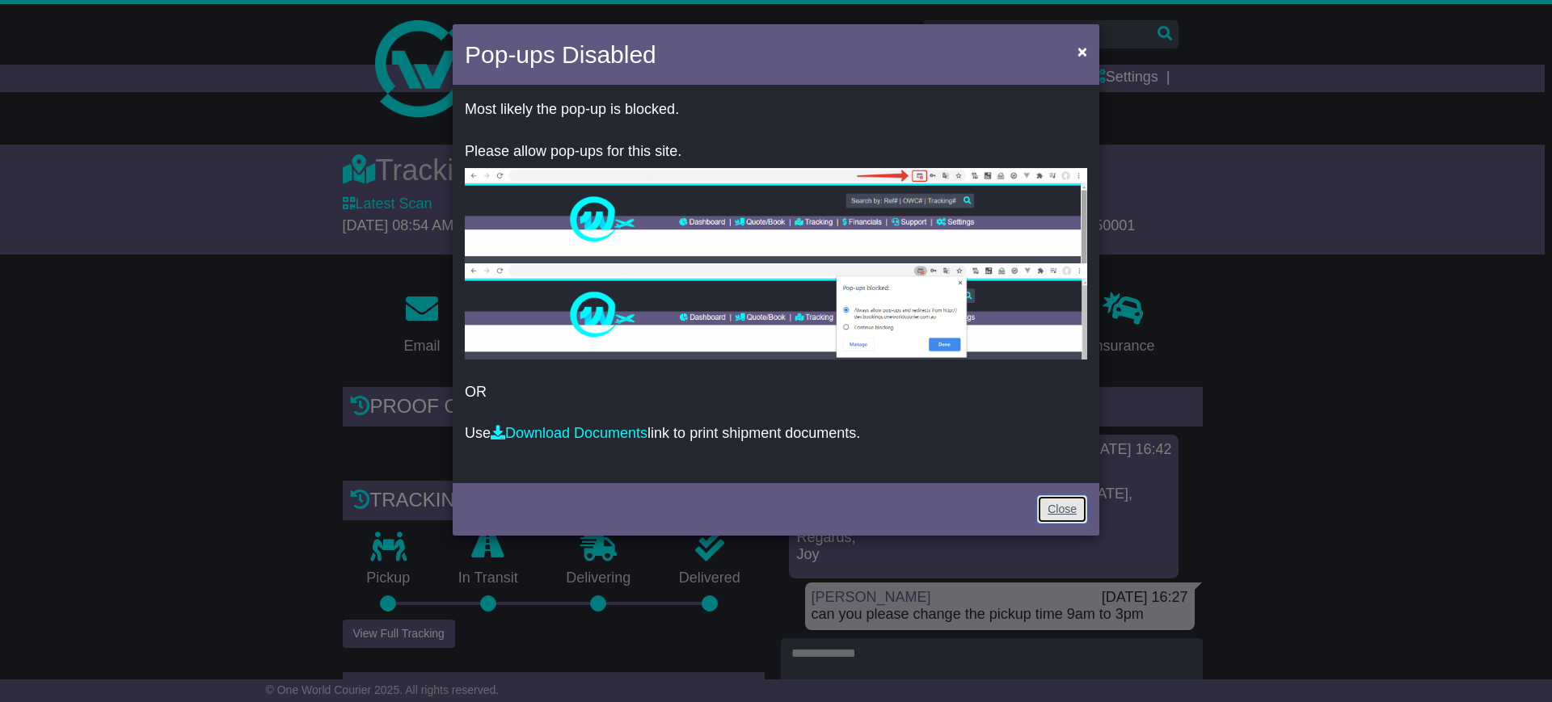
click at [1049, 517] on link "Close" at bounding box center [1062, 510] width 50 height 28
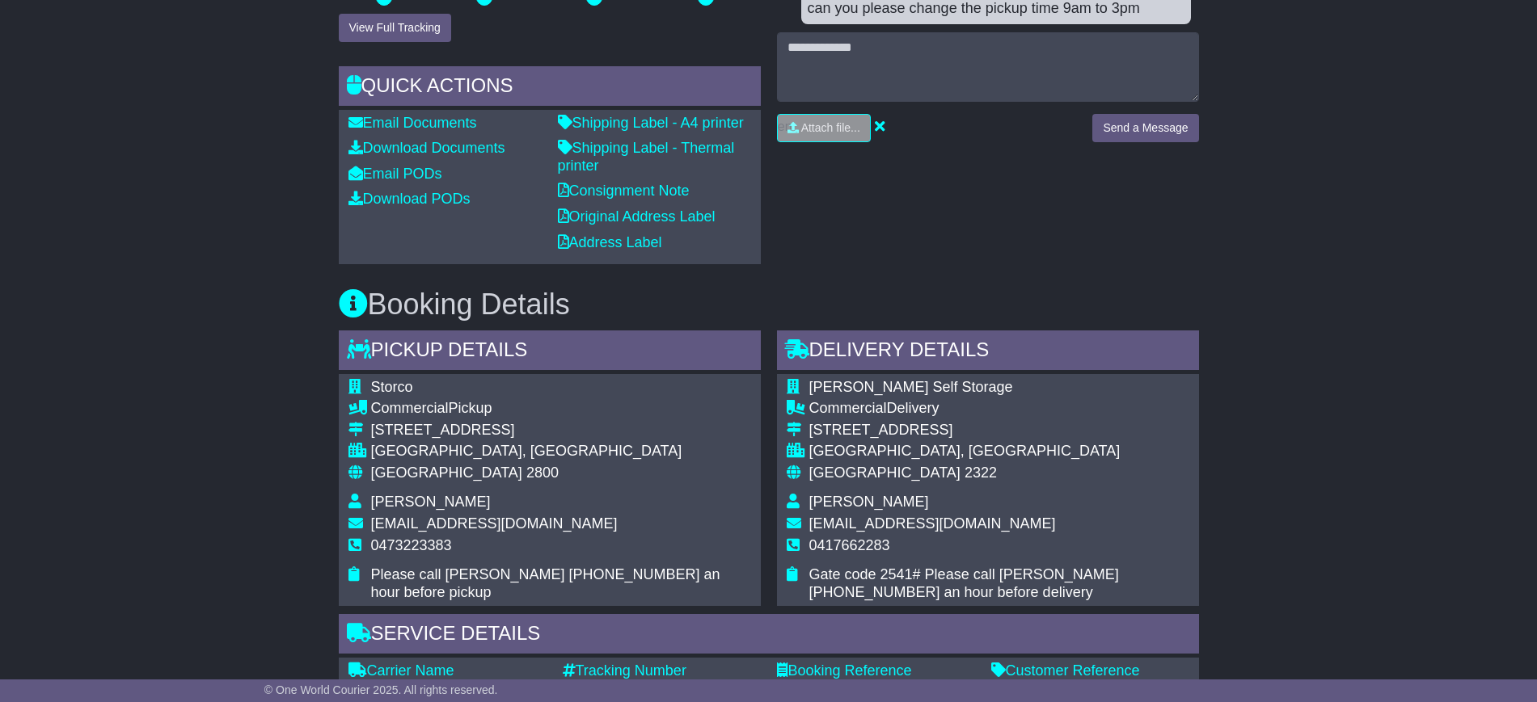
scroll to position [808, 0]
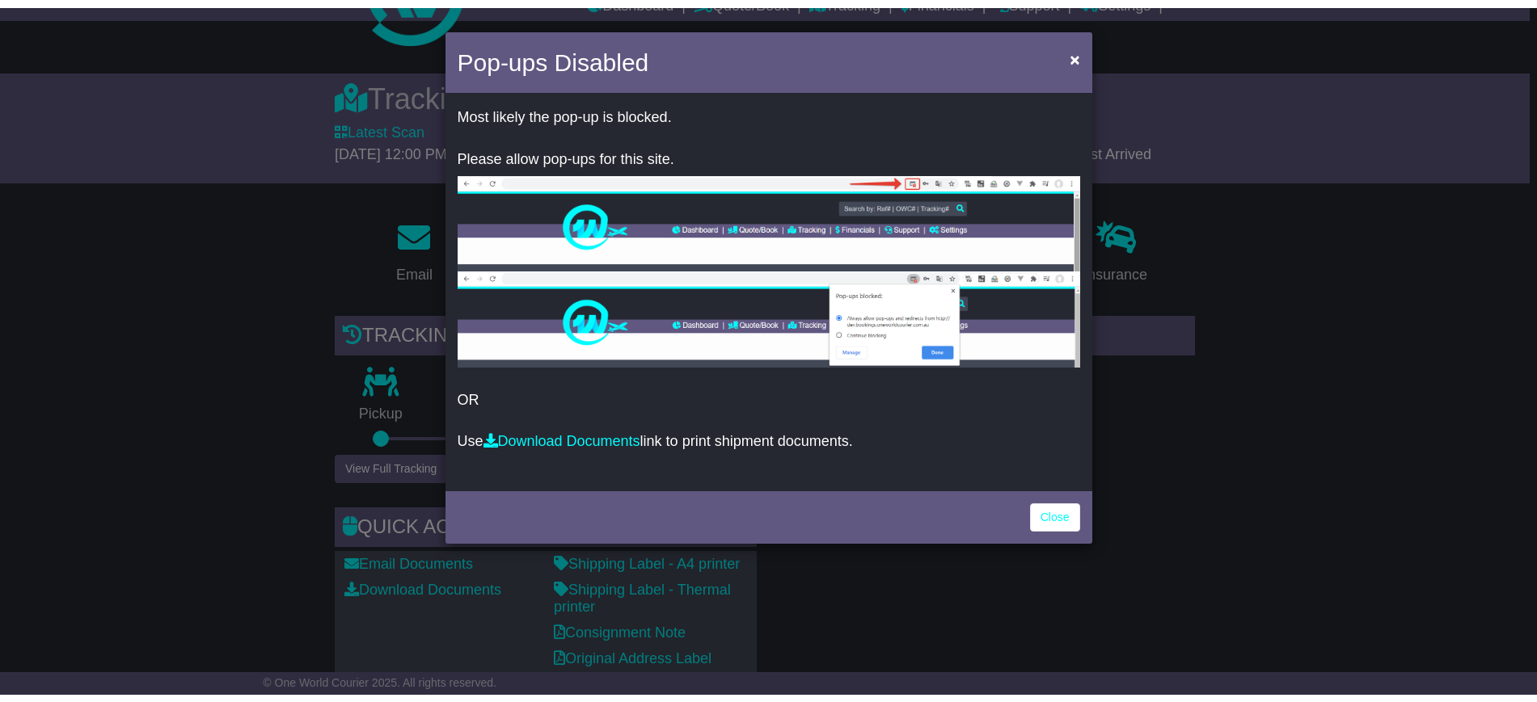
scroll to position [303, 0]
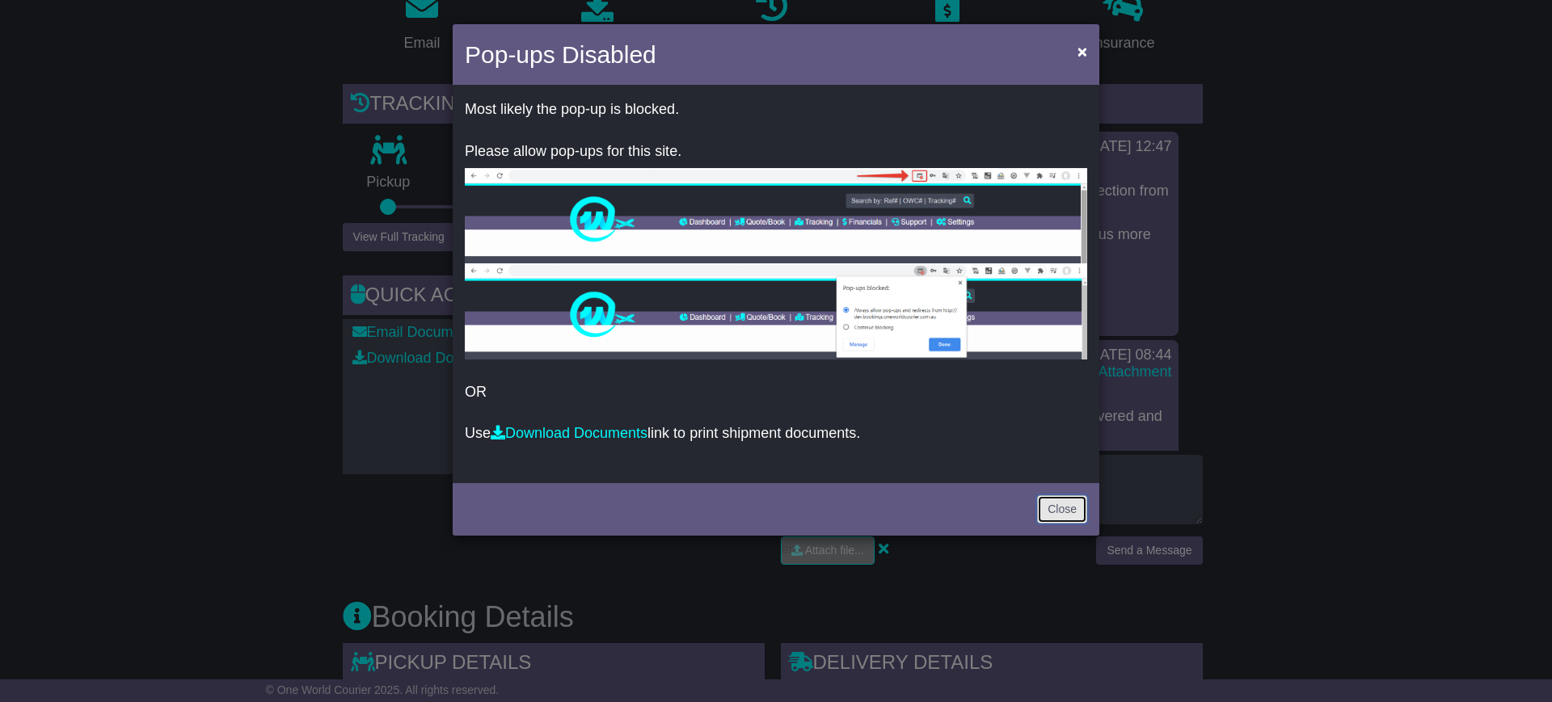
click at [1064, 502] on link "Close" at bounding box center [1062, 510] width 50 height 28
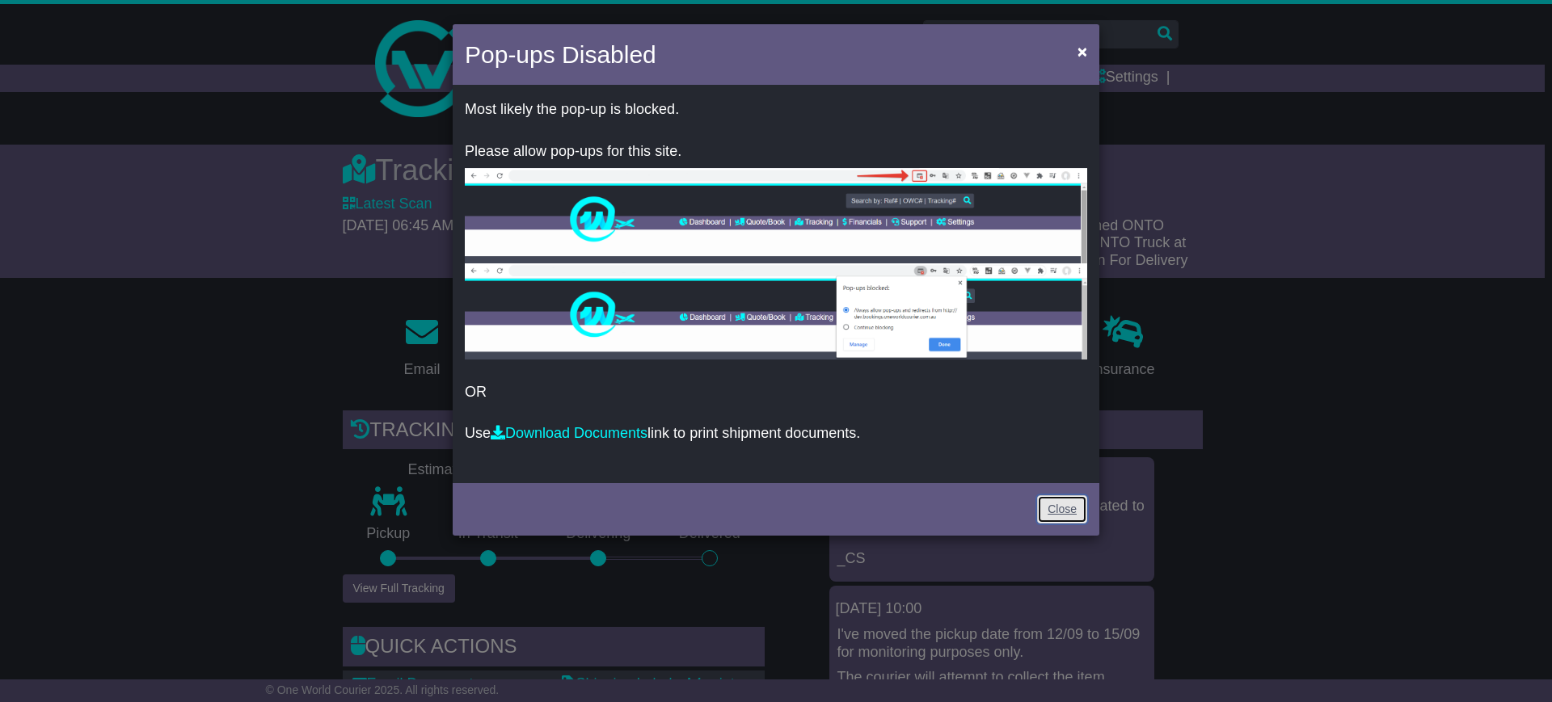
click at [1063, 511] on link "Close" at bounding box center [1062, 510] width 50 height 28
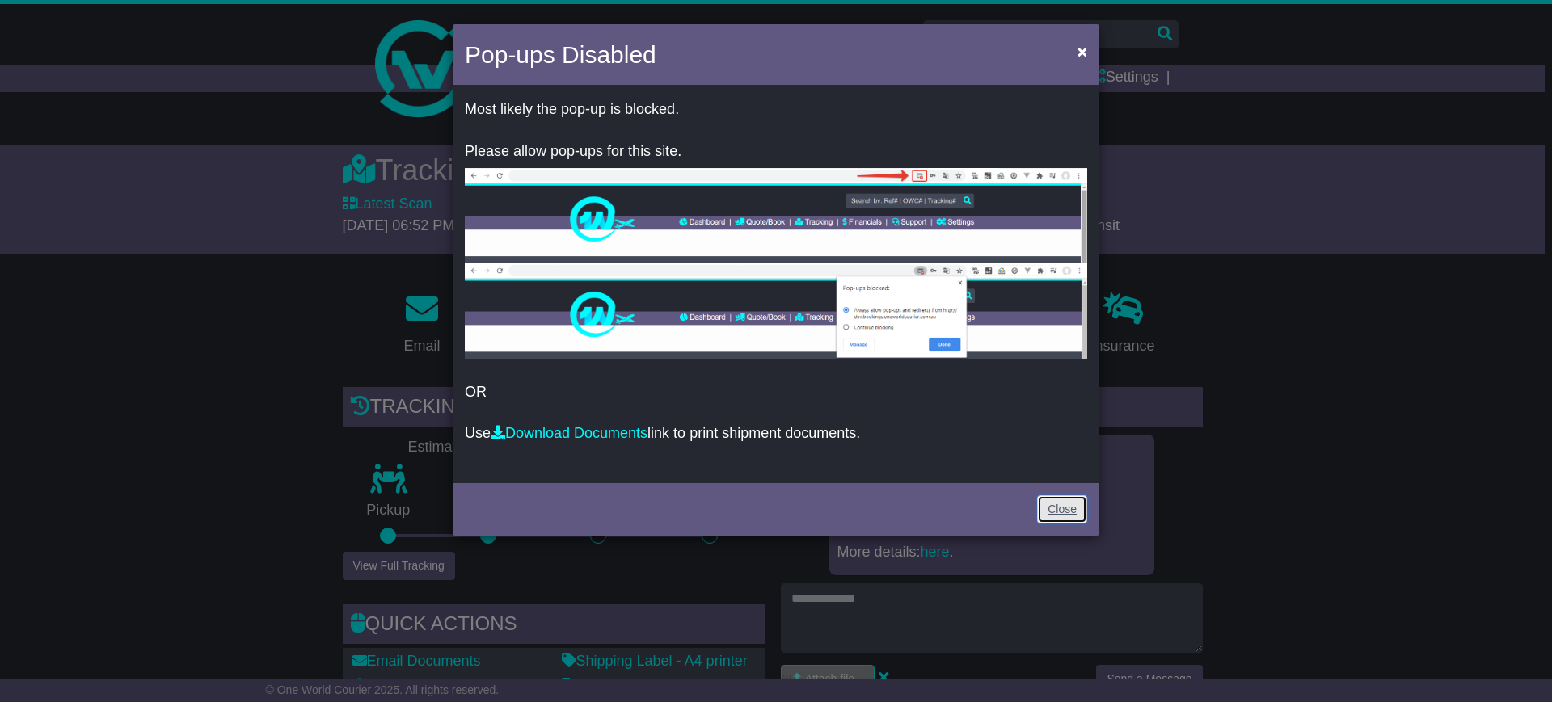
click at [1053, 503] on link "Close" at bounding box center [1062, 510] width 50 height 28
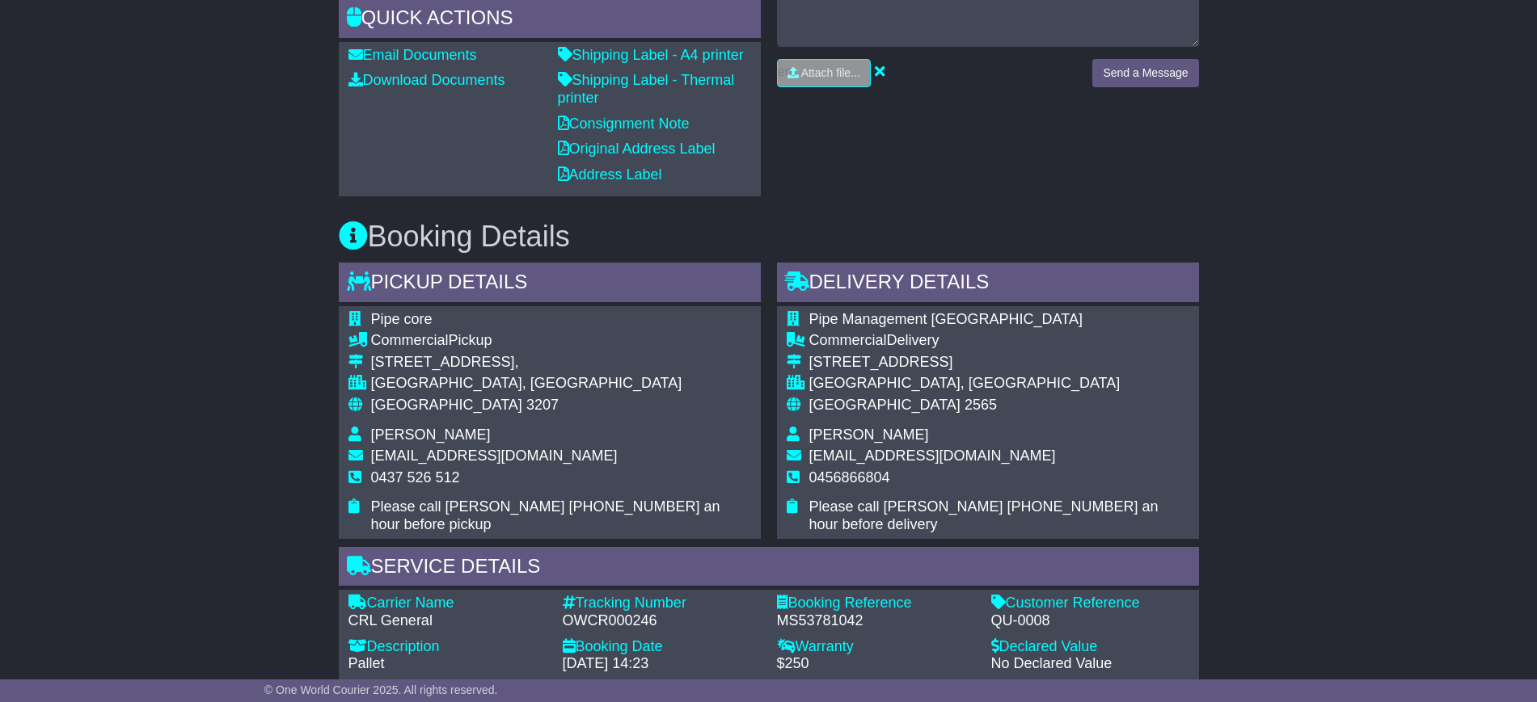
scroll to position [404, 0]
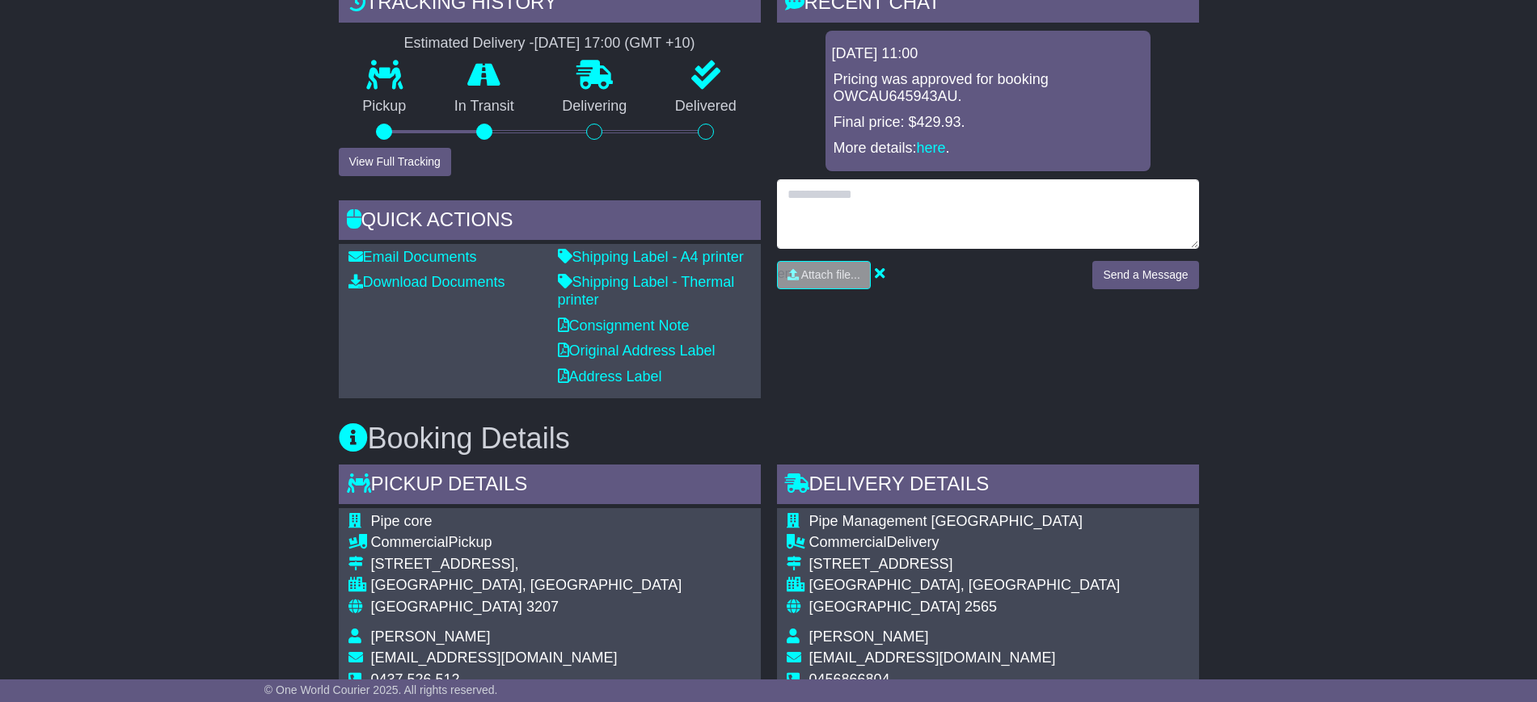
click at [842, 229] on textarea at bounding box center [988, 214] width 422 height 70
type textarea "*"
type textarea "**********"
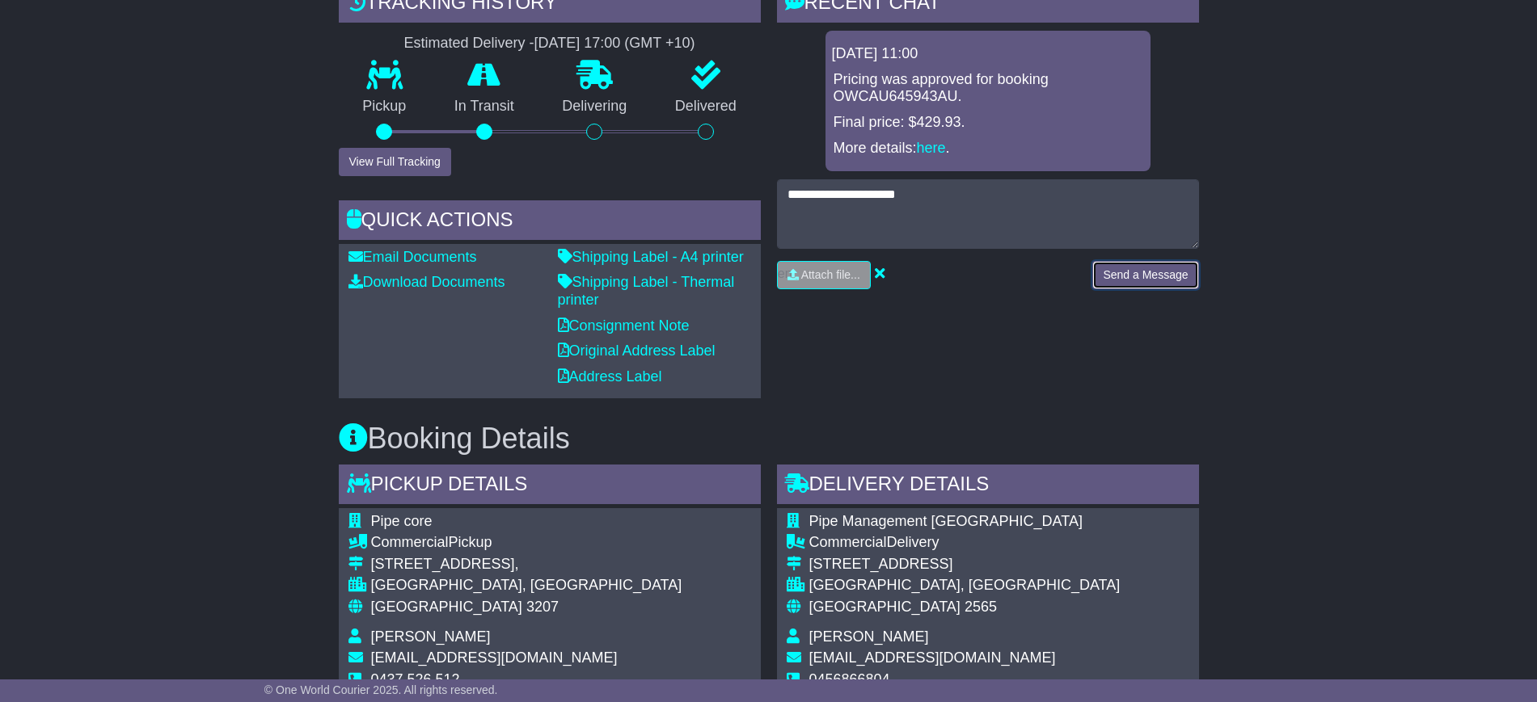
click at [1163, 275] on button "Send a Message" at bounding box center [1145, 275] width 106 height 28
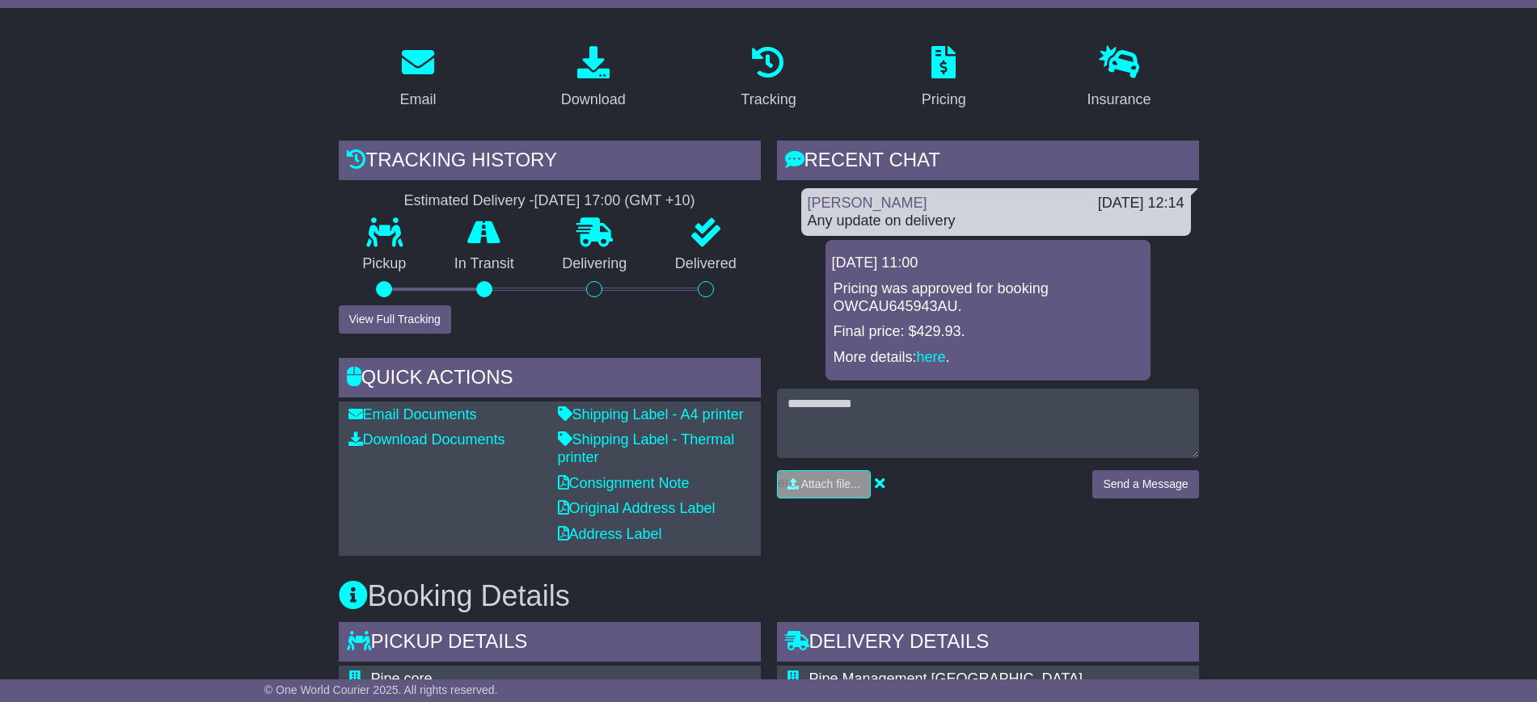
scroll to position [0, 0]
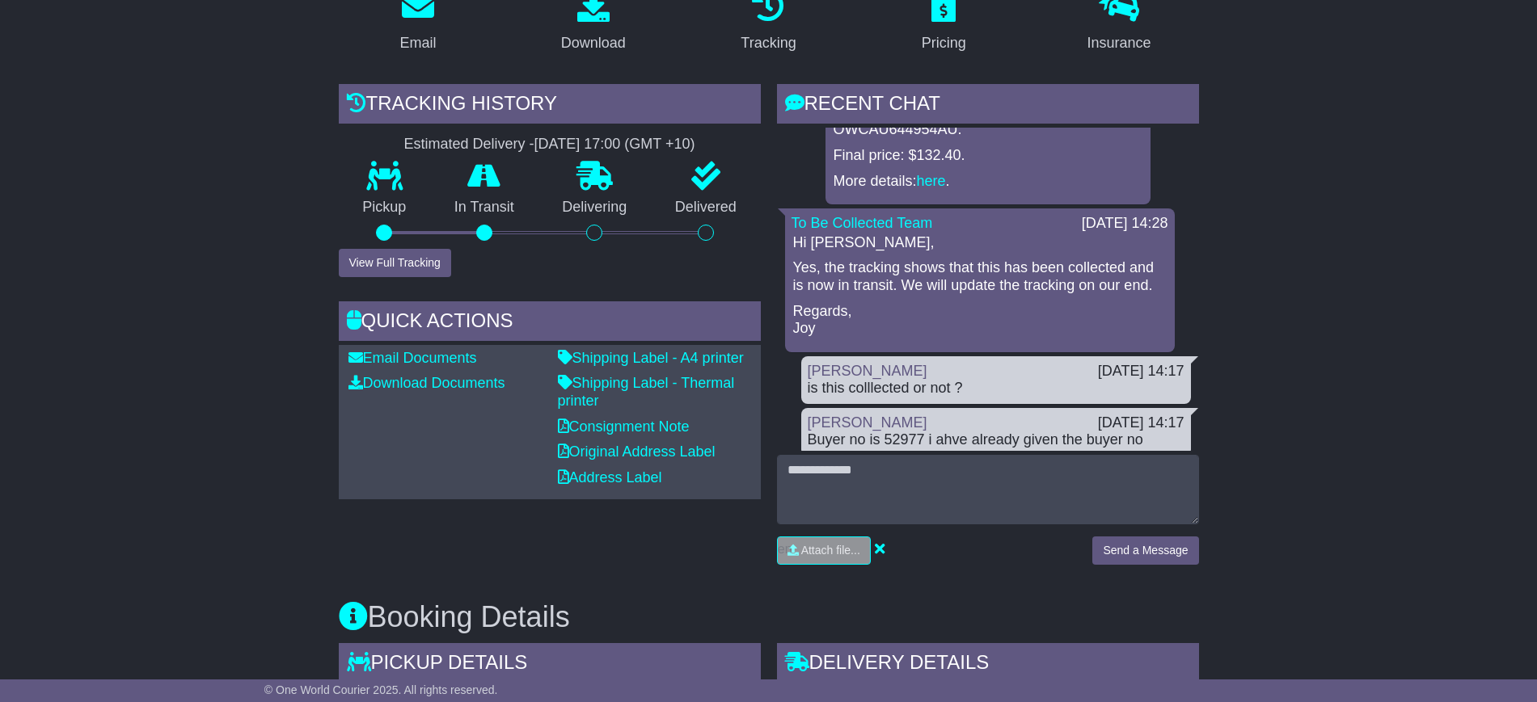
scroll to position [101, 0]
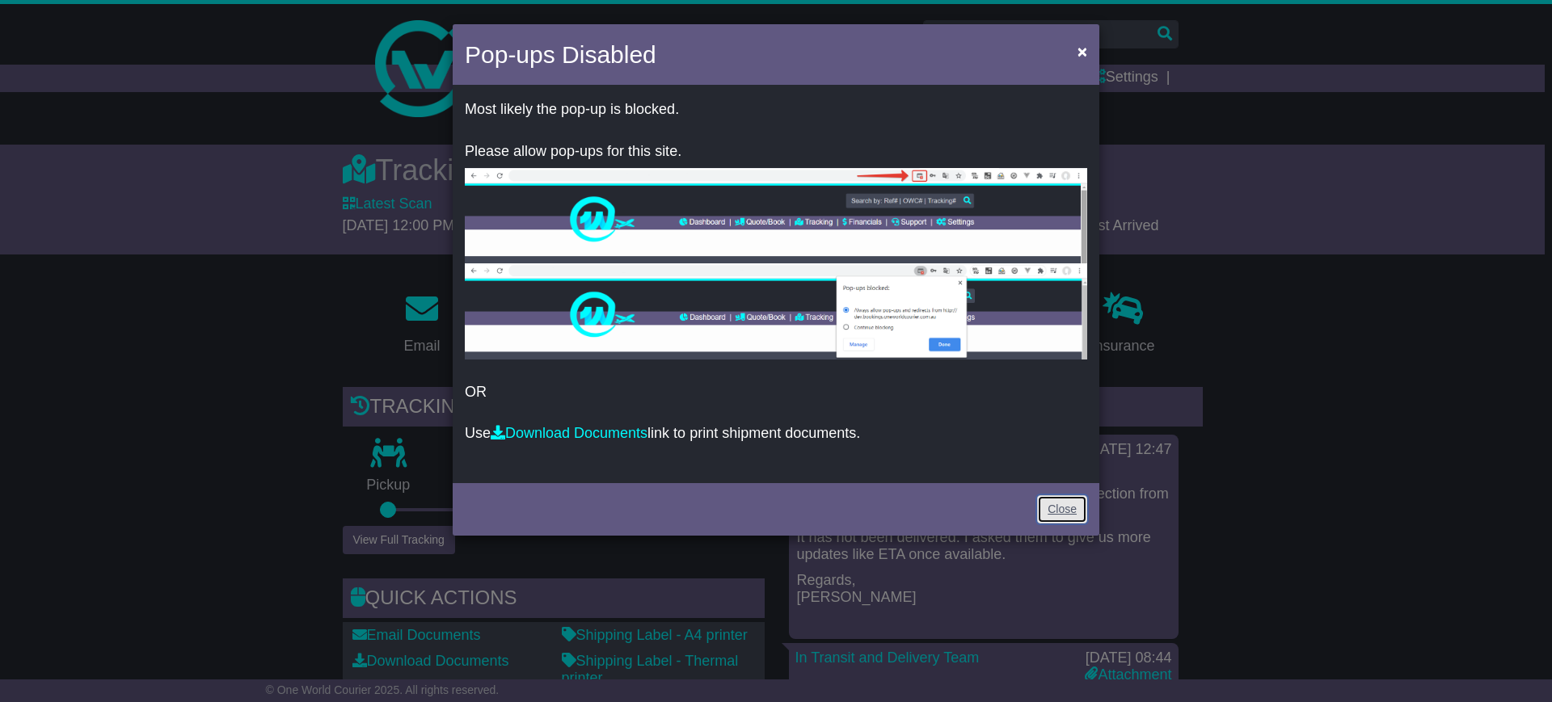
click at [1063, 516] on link "Close" at bounding box center [1062, 510] width 50 height 28
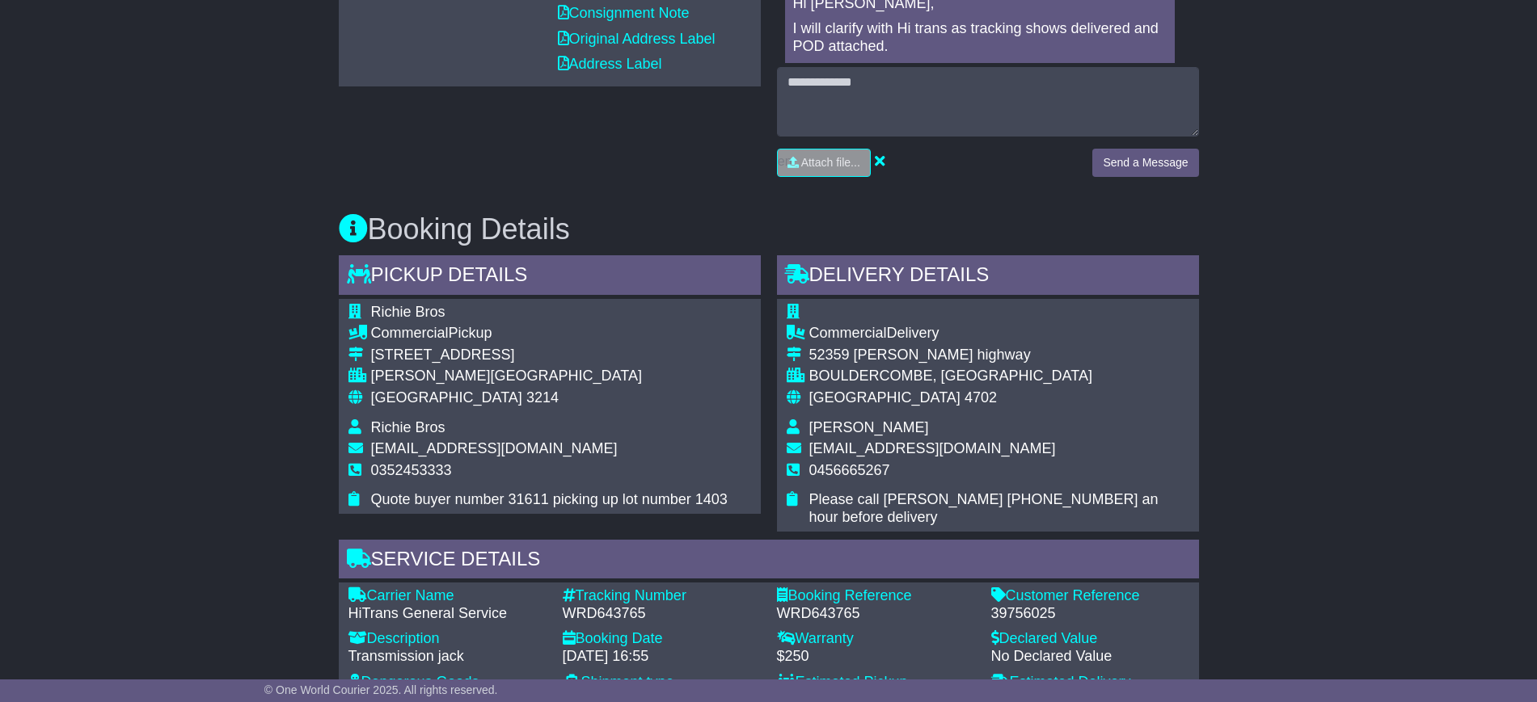
scroll to position [505, 0]
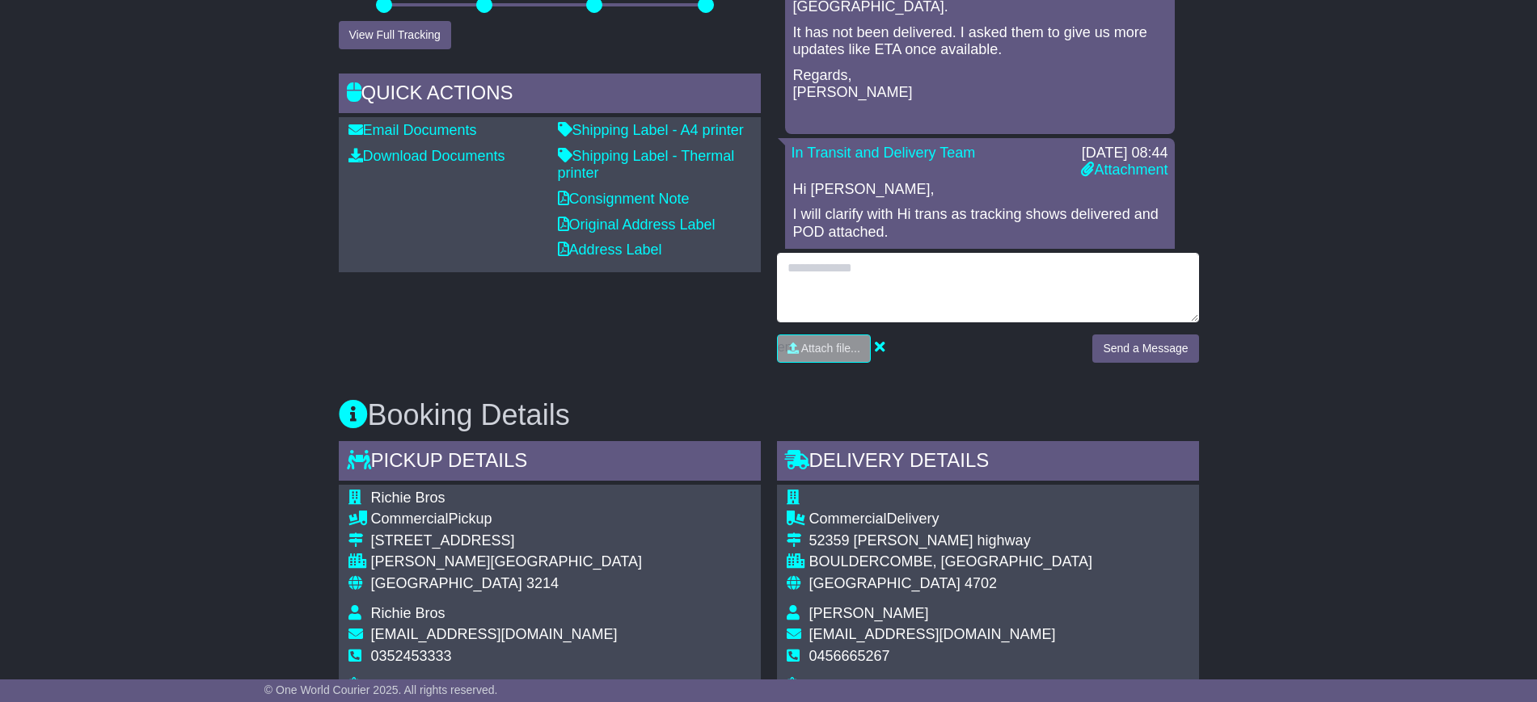
click at [880, 293] on textarea at bounding box center [988, 288] width 422 height 70
type textarea "**********"
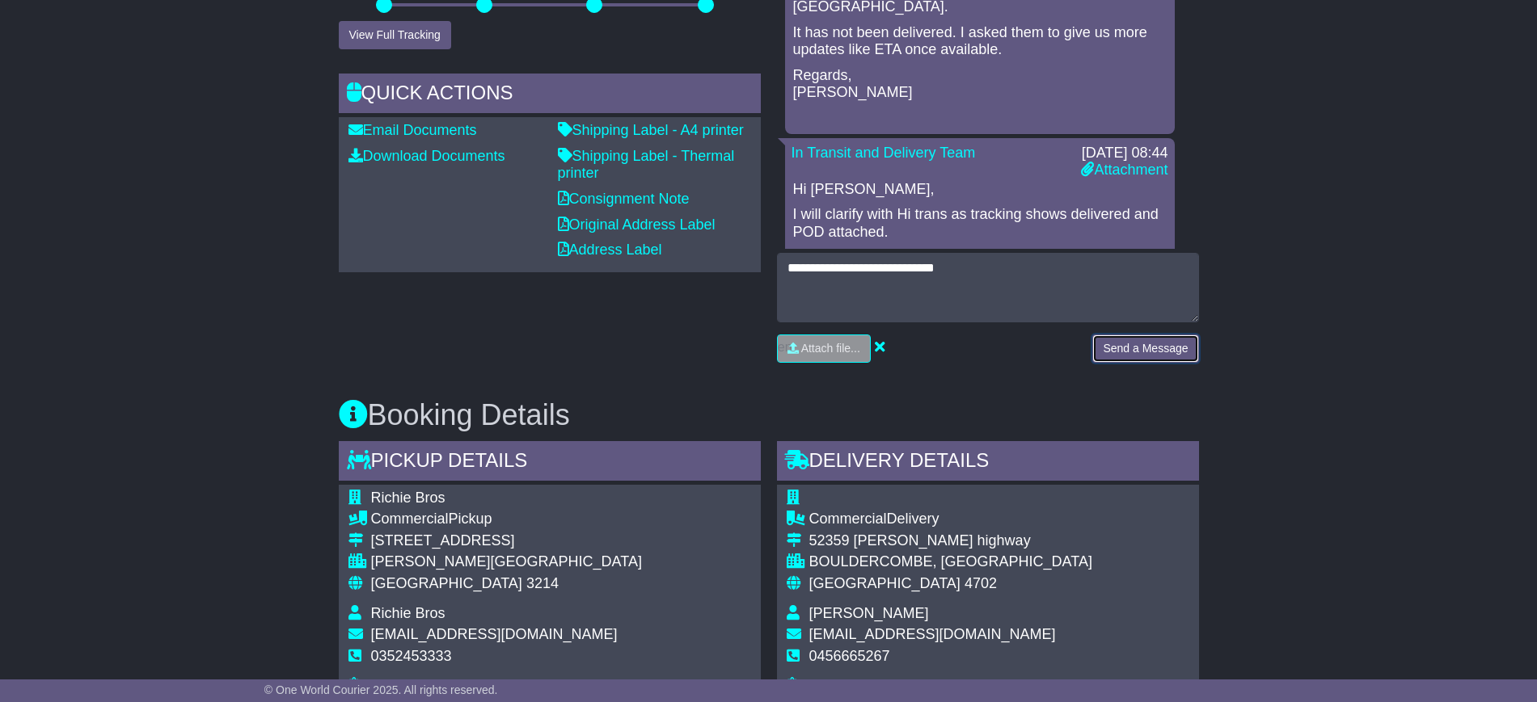
click at [1116, 343] on button "Send a Message" at bounding box center [1145, 349] width 106 height 28
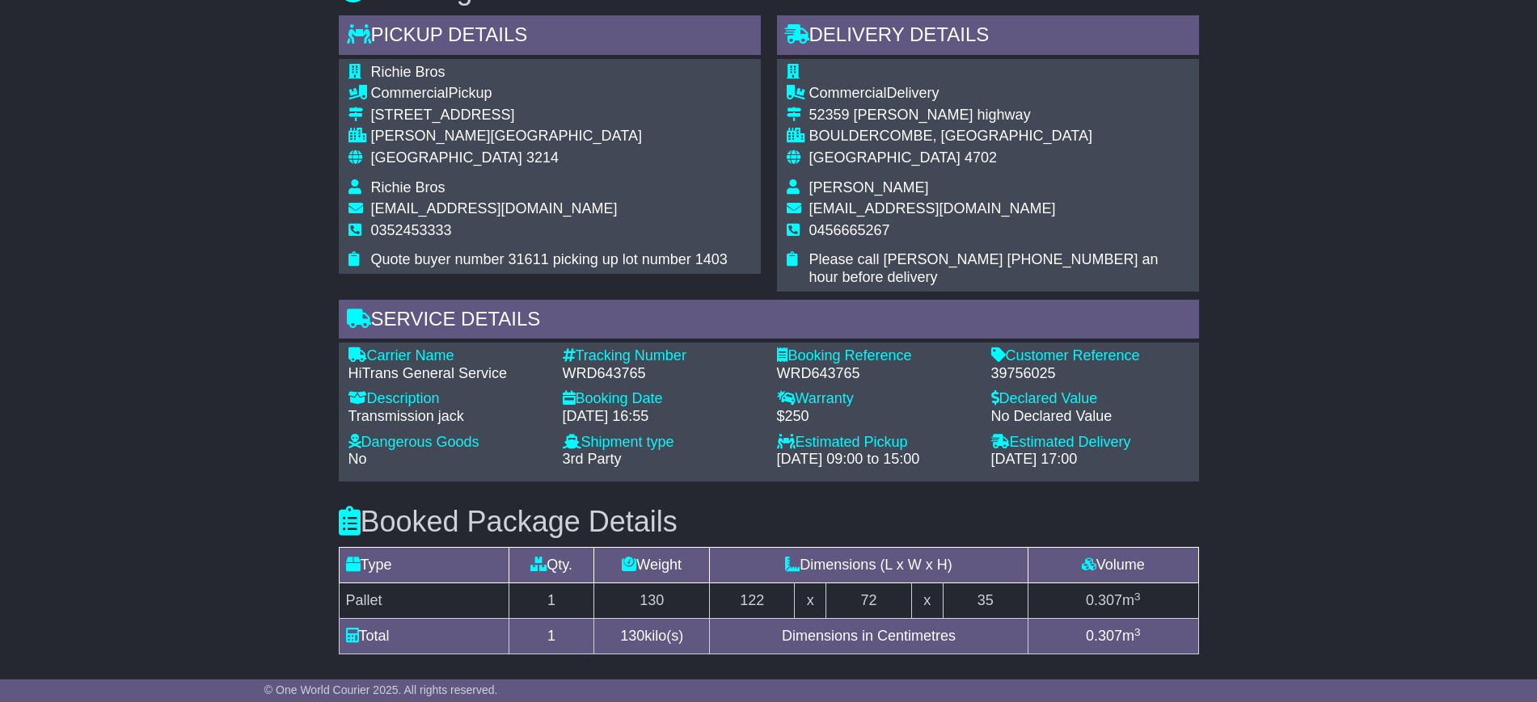
scroll to position [909, 0]
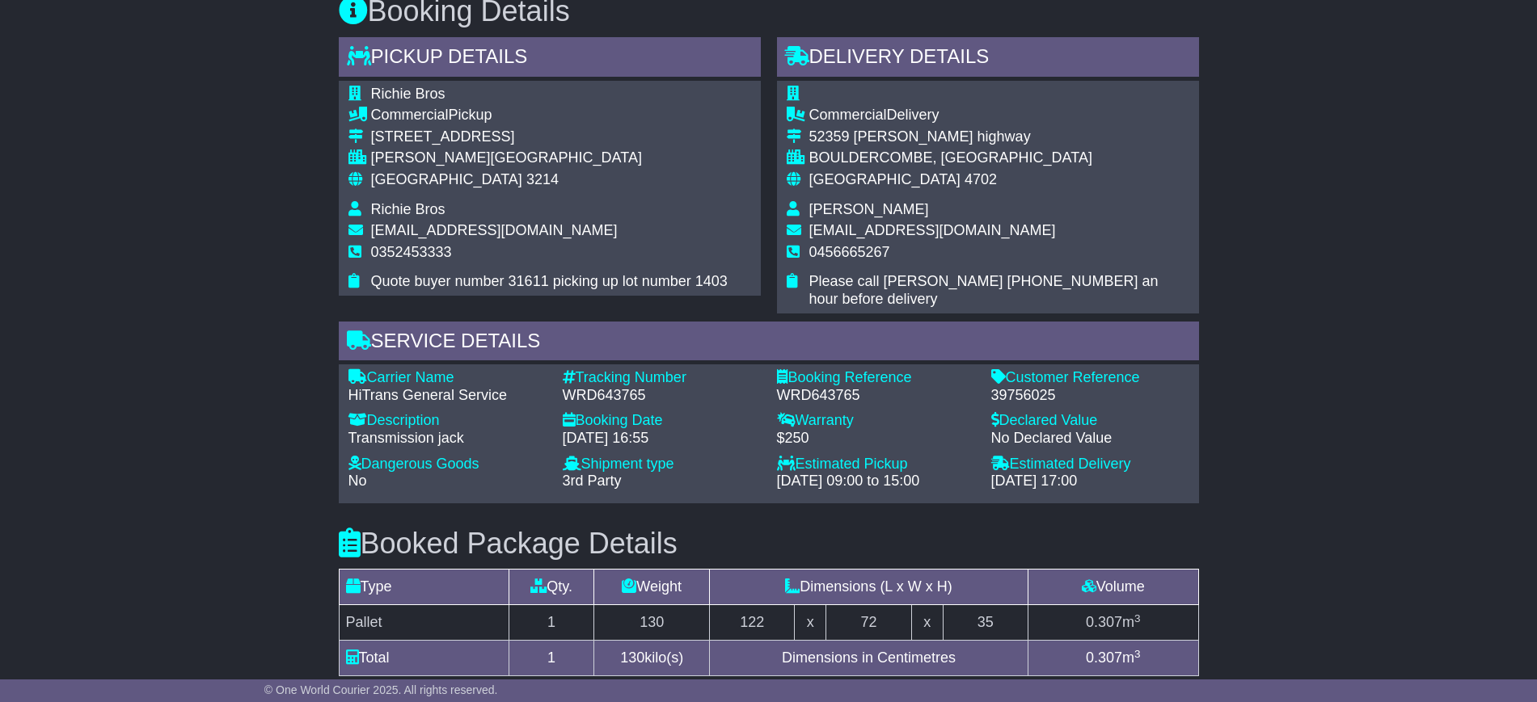
drag, startPoint x: 561, startPoint y: 319, endPoint x: 379, endPoint y: 316, distance: 181.9
click at [379, 322] on div "Service Details" at bounding box center [769, 344] width 860 height 44
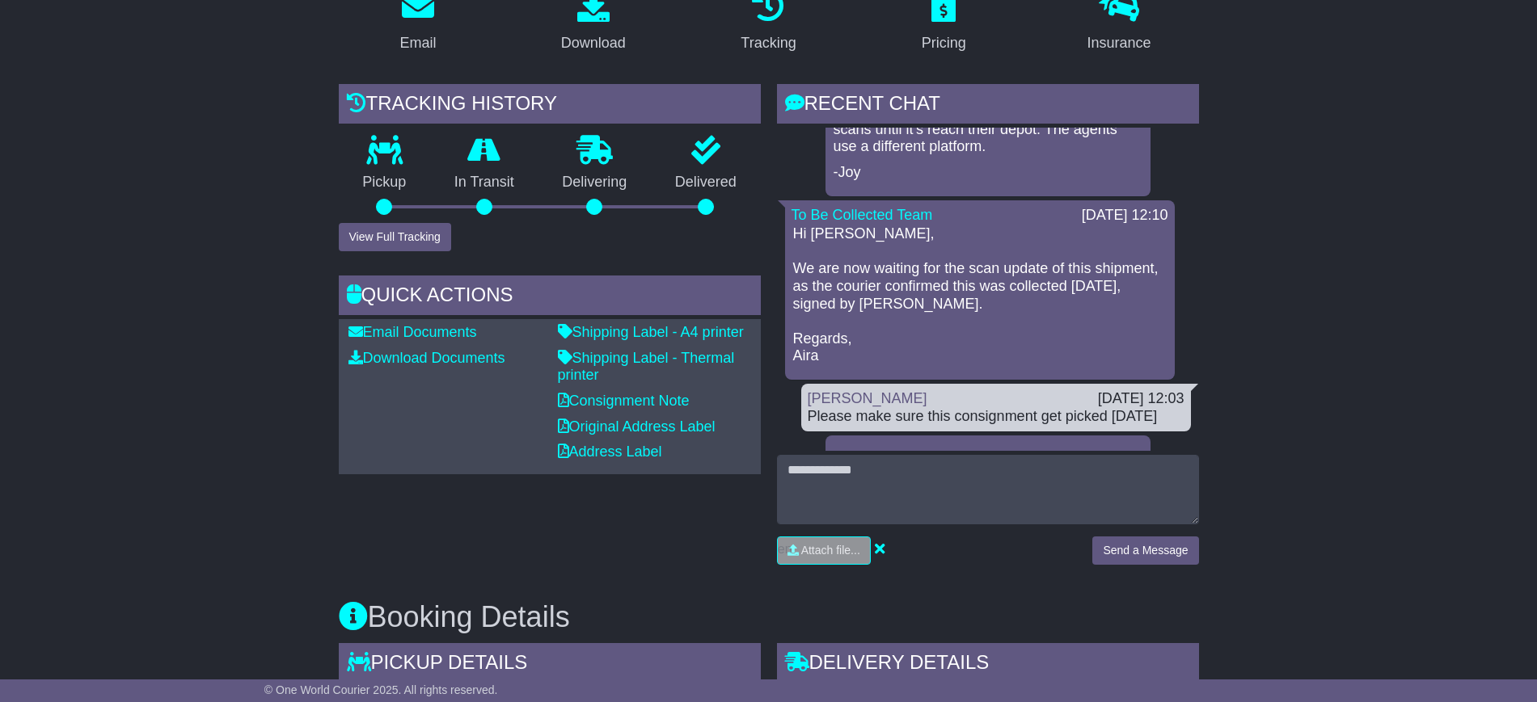
scroll to position [606, 0]
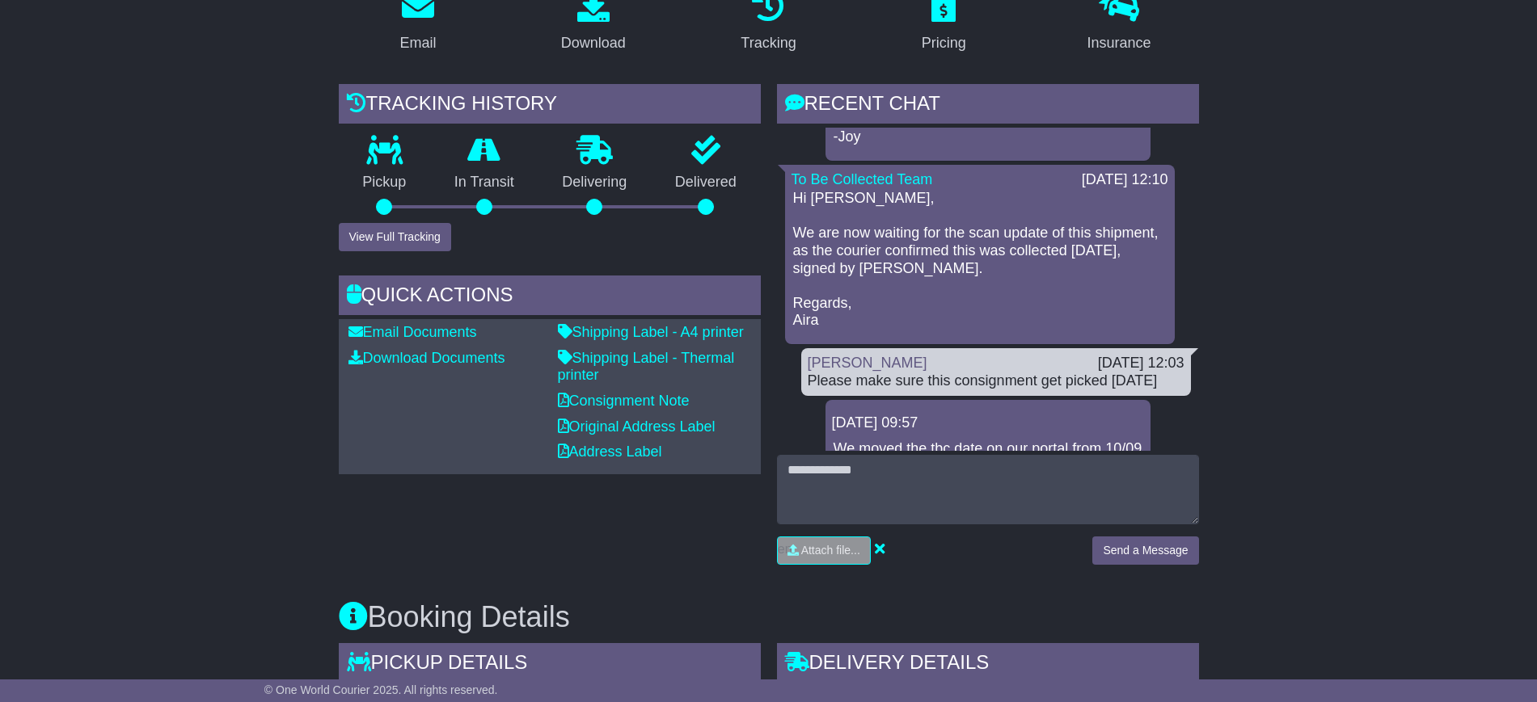
click at [702, 558] on div "Tracking history Pickup In Transit Problem Unknown Delivering Delivered View Fu…" at bounding box center [550, 330] width 438 height 493
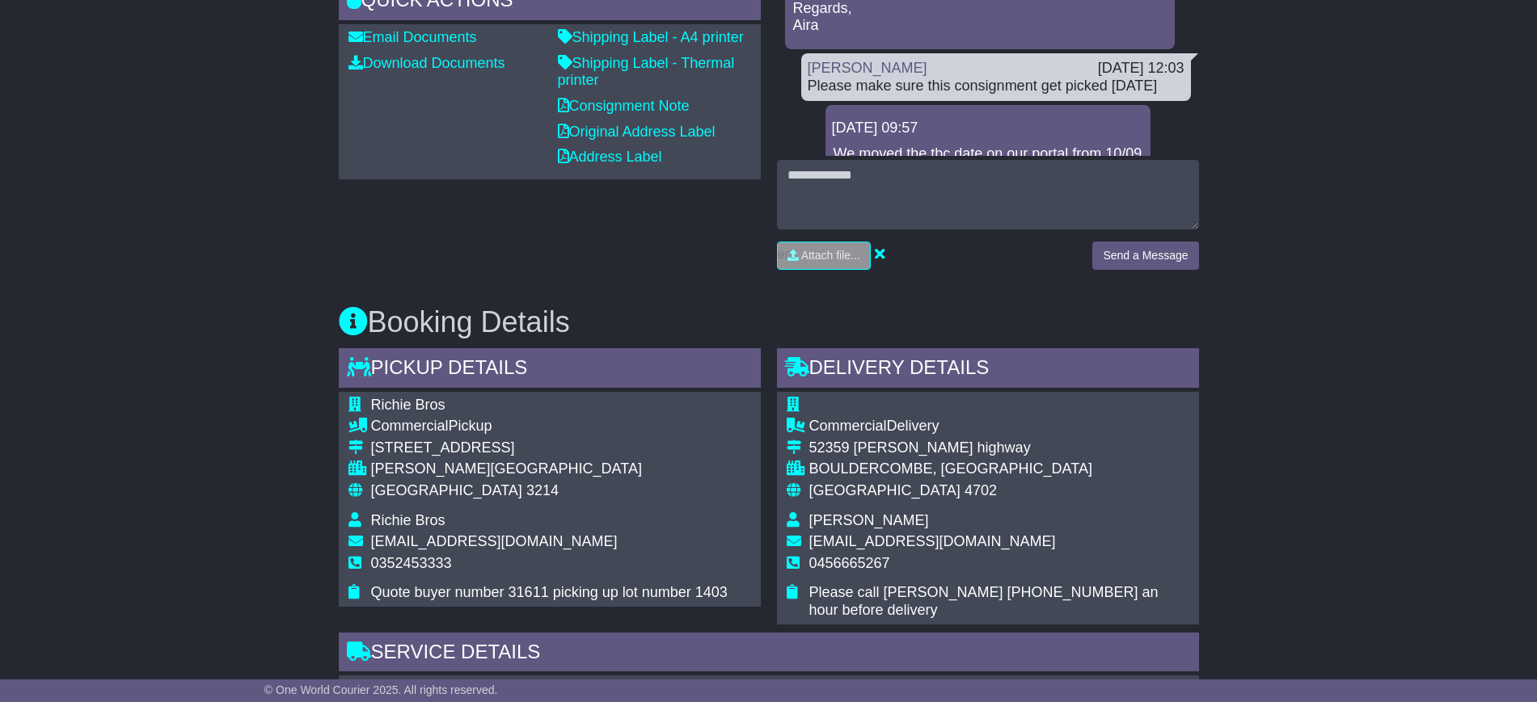
scroll to position [295, 0]
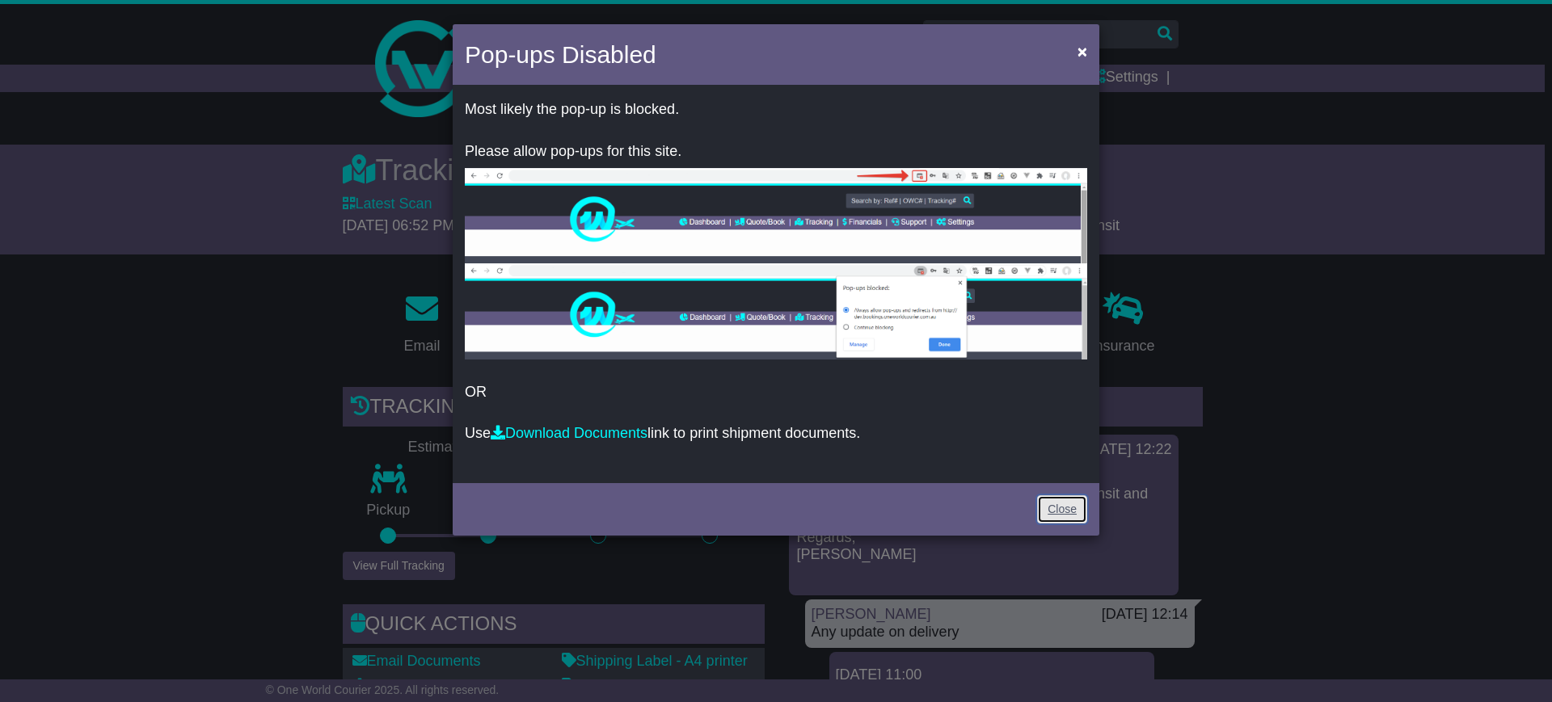
click at [1057, 514] on link "Close" at bounding box center [1062, 510] width 50 height 28
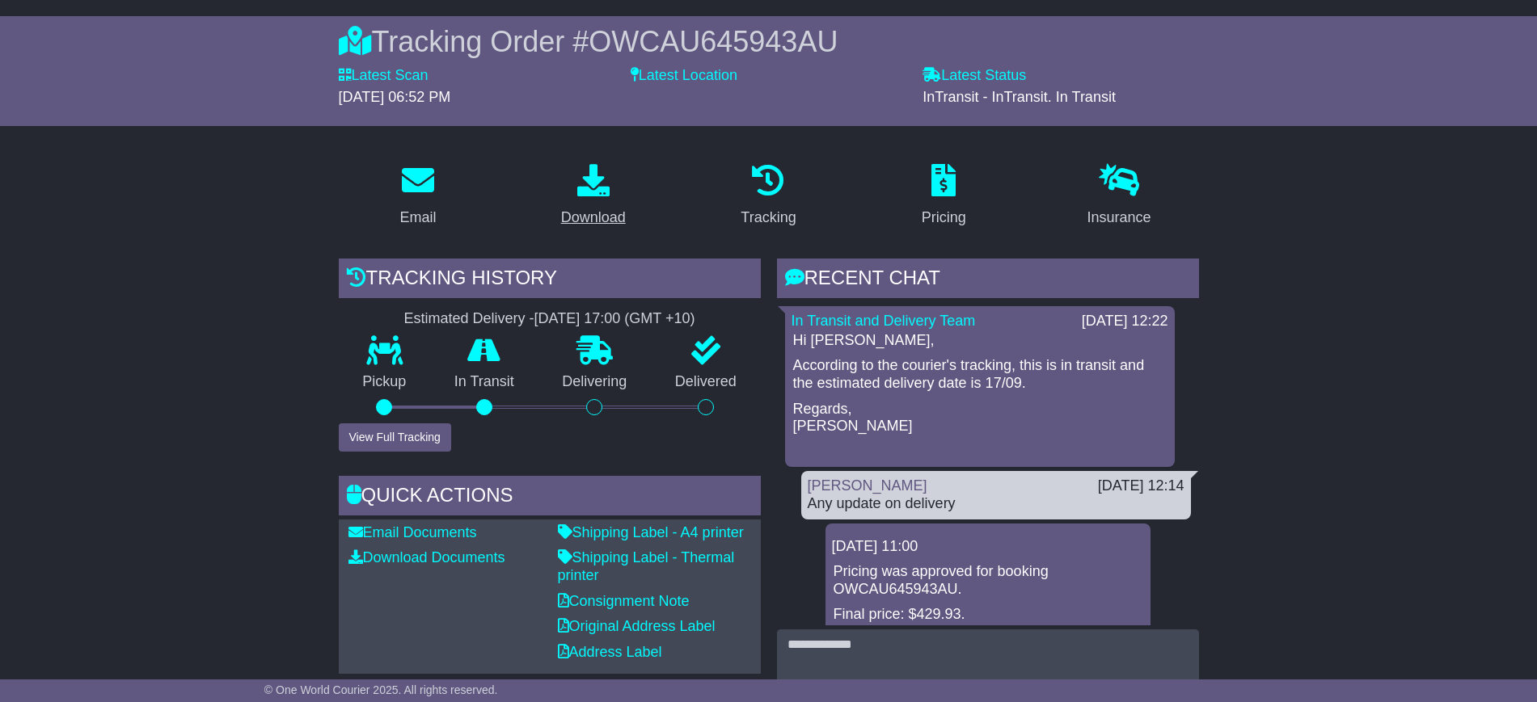
scroll to position [101, 0]
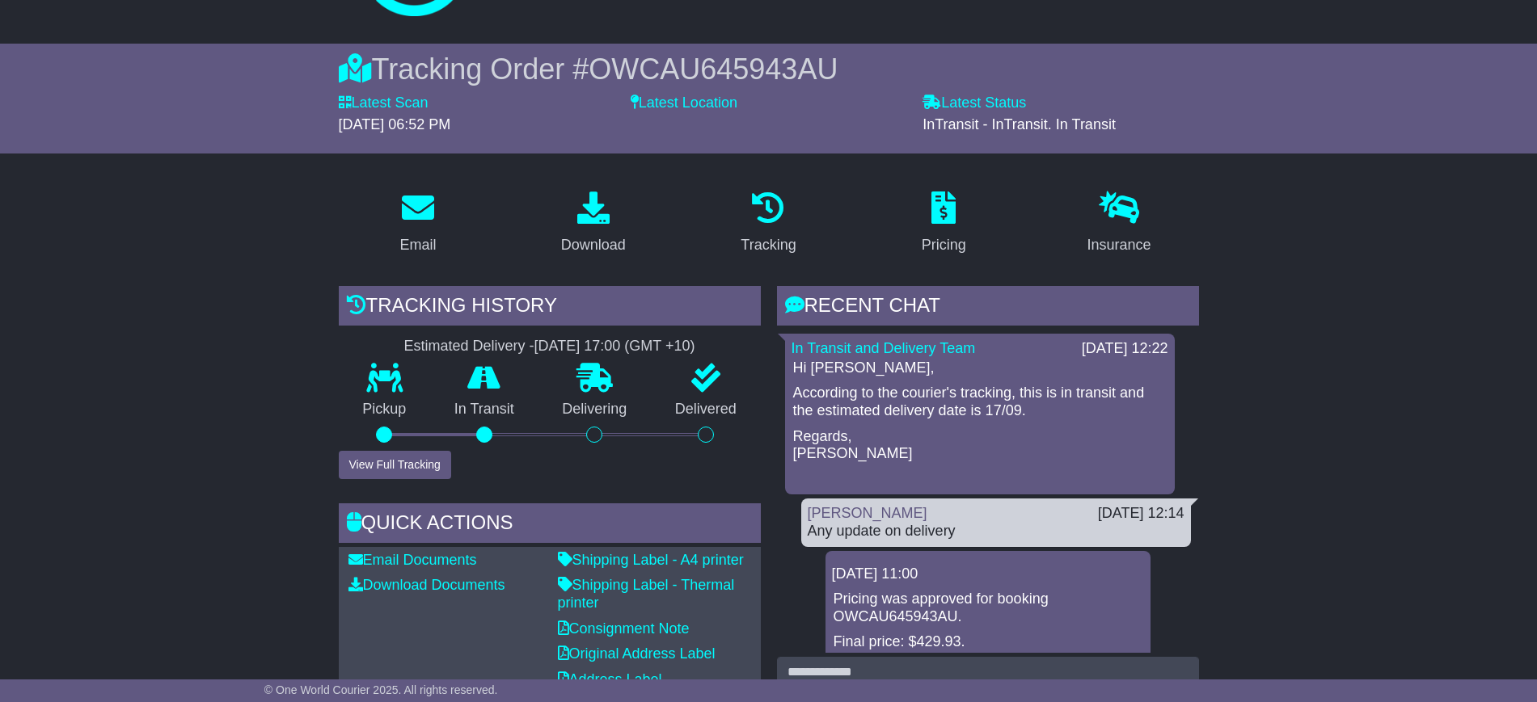
click at [675, 77] on span "OWCAU645943AU" at bounding box center [713, 69] width 249 height 33
copy span "OWCAU645943AU"
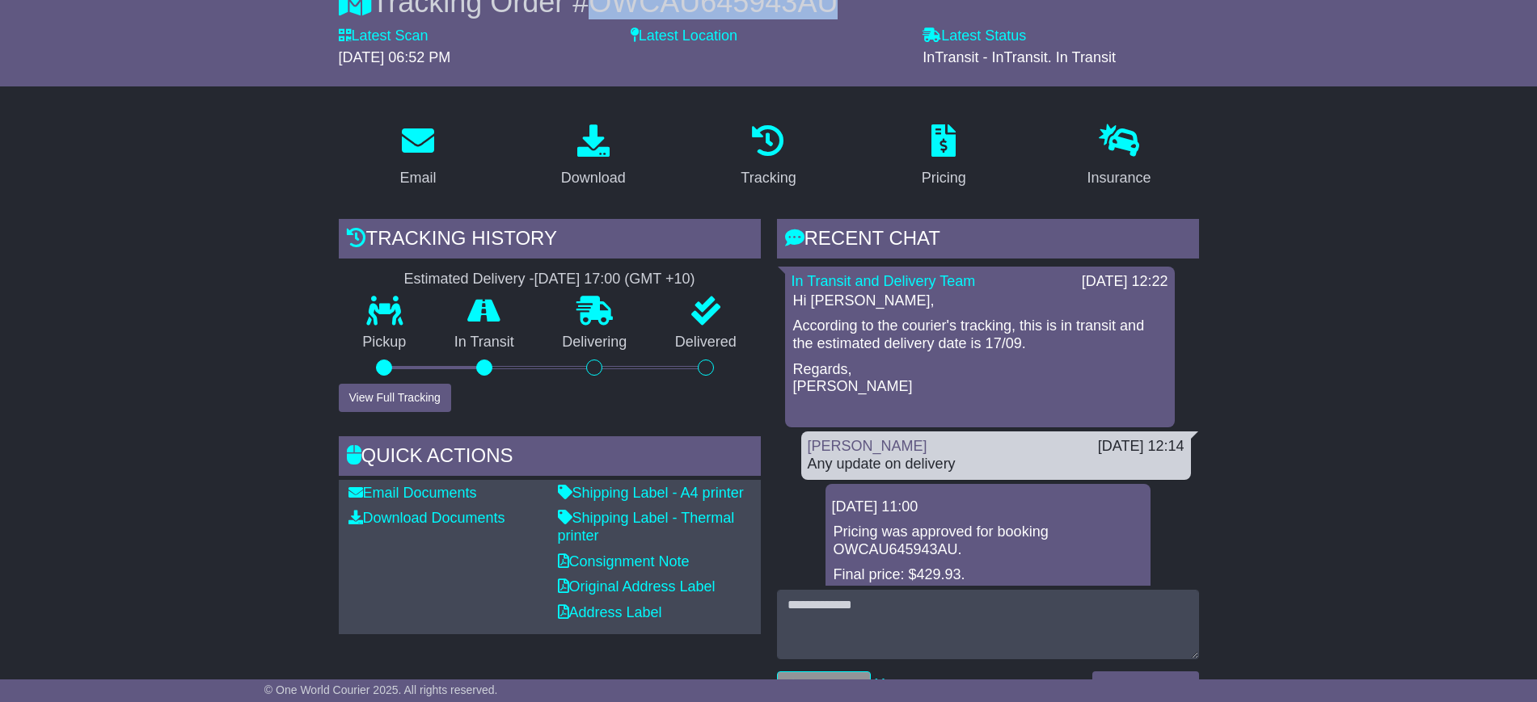
scroll to position [202, 0]
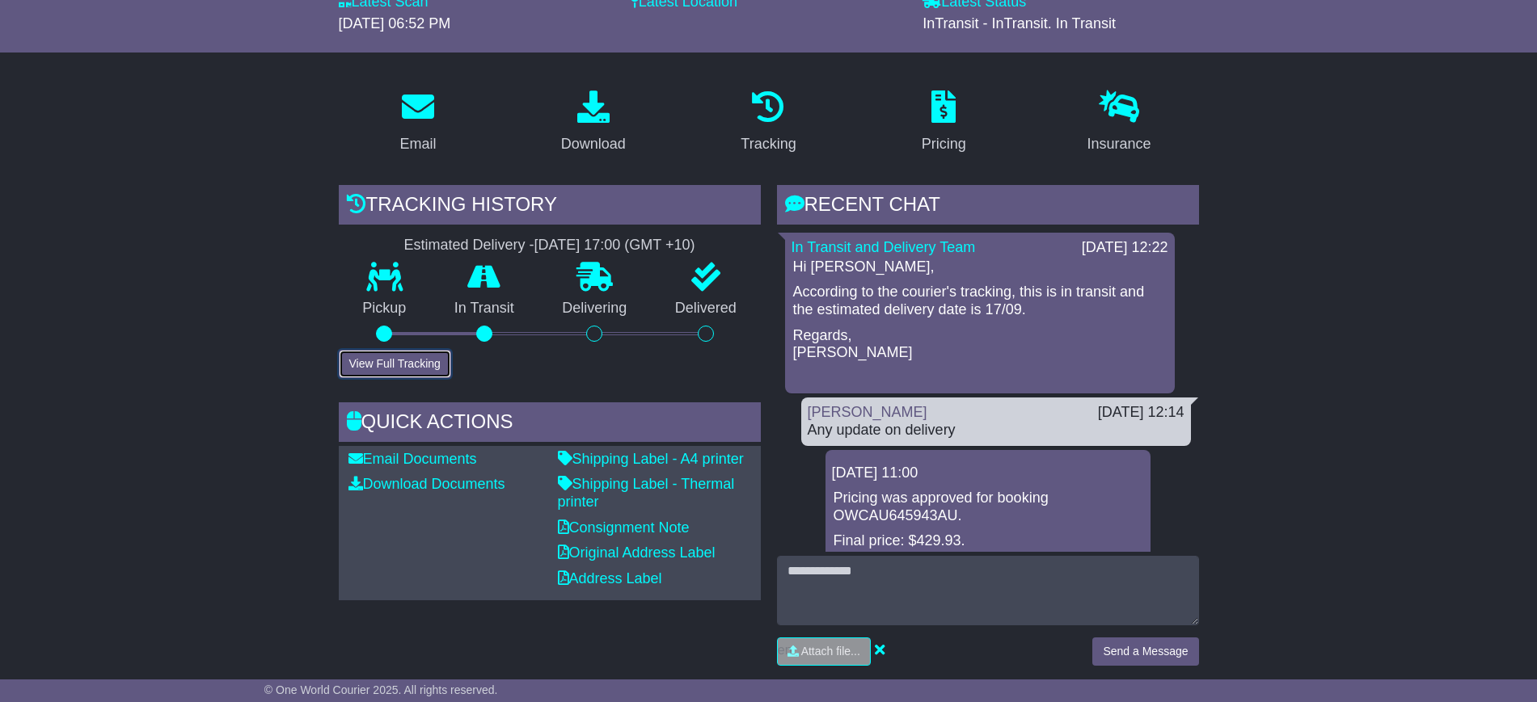
click at [355, 360] on button "View Full Tracking" at bounding box center [395, 364] width 112 height 28
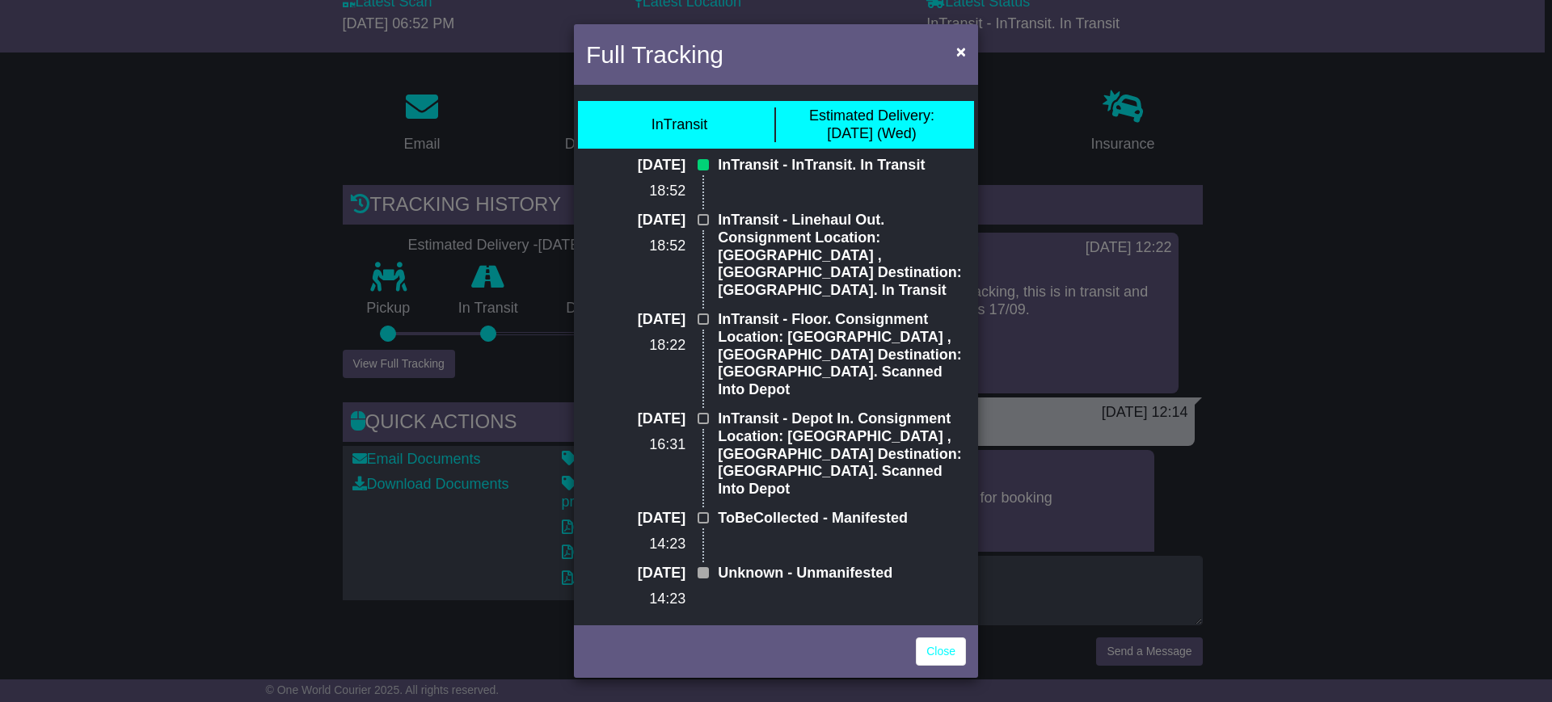
click at [208, 372] on div "Full Tracking × InTransit Estimated Delivery: [DATE] (Wed) [DATE] 18:52 InTrans…" at bounding box center [776, 351] width 1552 height 702
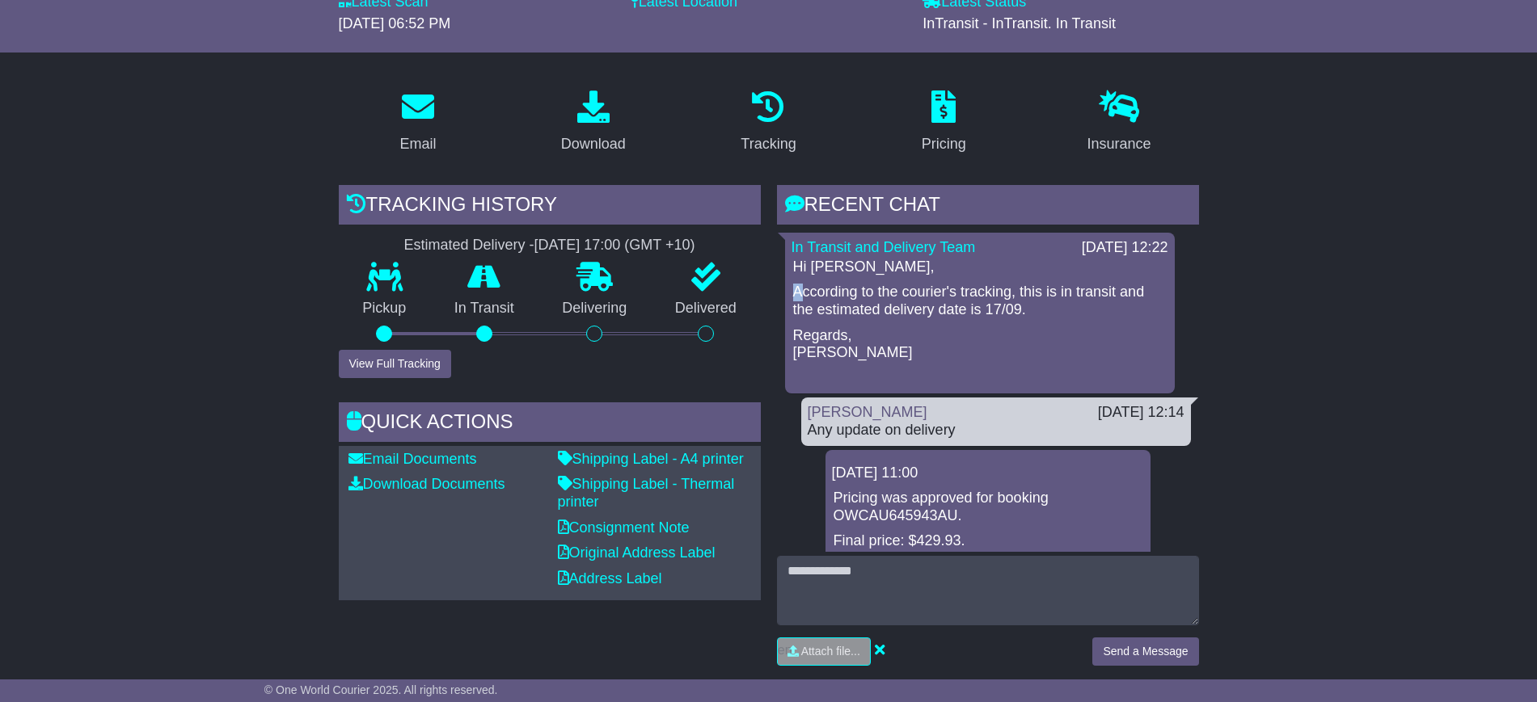
click at [803, 289] on p "According to the courier's tracking, this is in transit and the estimated deliv…" at bounding box center [979, 301] width 373 height 35
drag, startPoint x: 1019, startPoint y: 288, endPoint x: 1031, endPoint y: 306, distance: 21.8
click at [1031, 306] on p "According to the courier's tracking, this is in transit and the estimated deliv…" at bounding box center [979, 301] width 373 height 35
copy p "this is in transit and the estimated delivery date is 17/09."
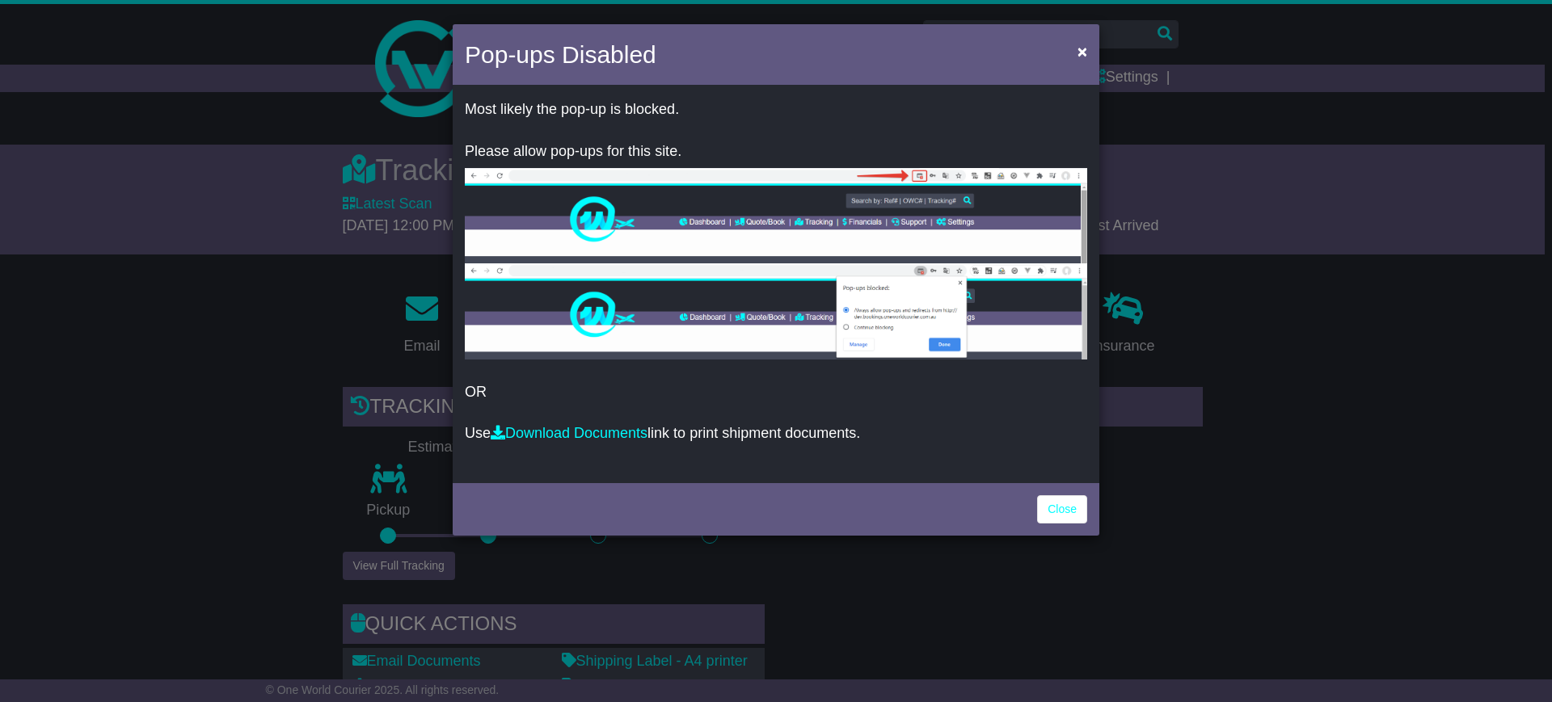
click at [1055, 522] on link "Close" at bounding box center [1062, 510] width 50 height 28
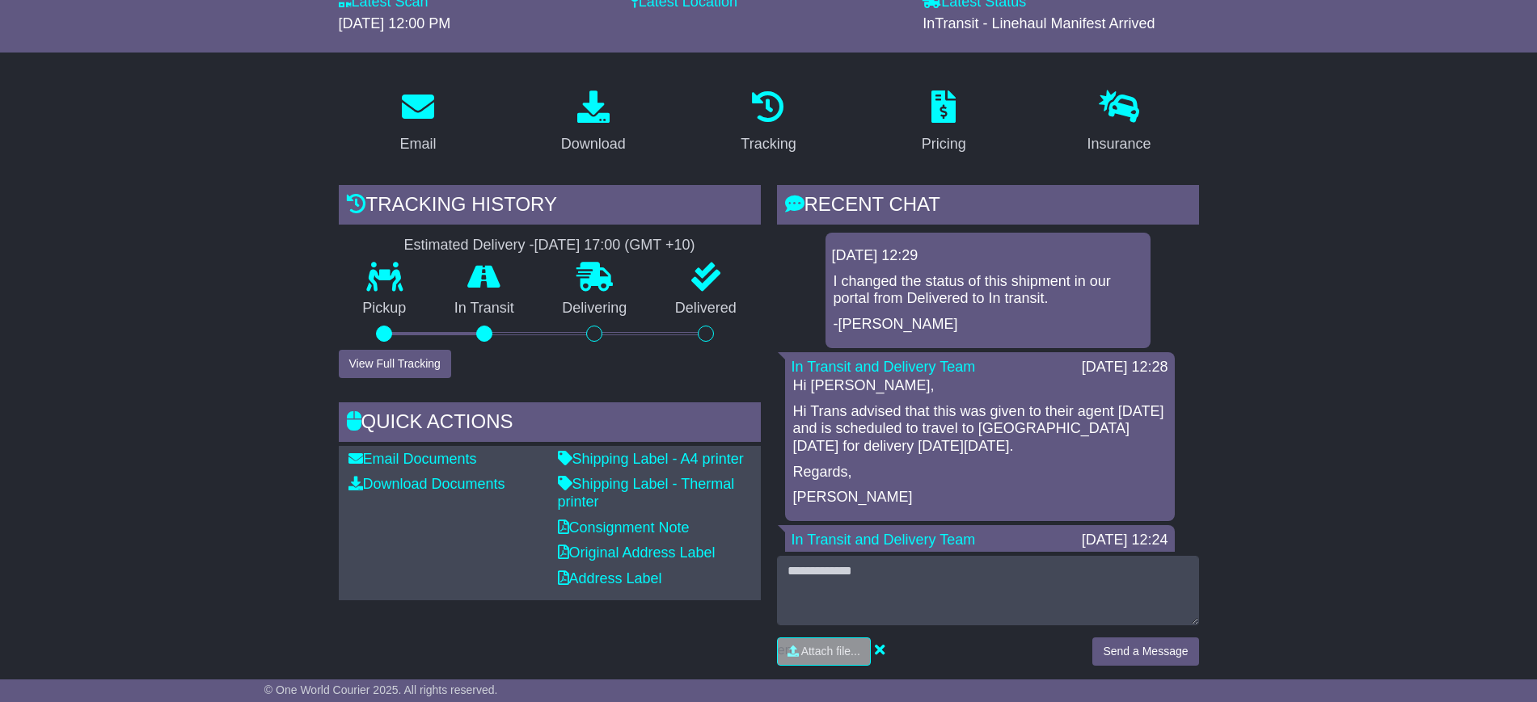
click at [791, 464] on div "Hi Carwyn, Hi Trans advised that this was given to their agent yesterday and is…" at bounding box center [979, 442] width 377 height 129
drag, startPoint x: 791, startPoint y: 466, endPoint x: 773, endPoint y: 447, distance: 26.9
